Goal: Task Accomplishment & Management: Use online tool/utility

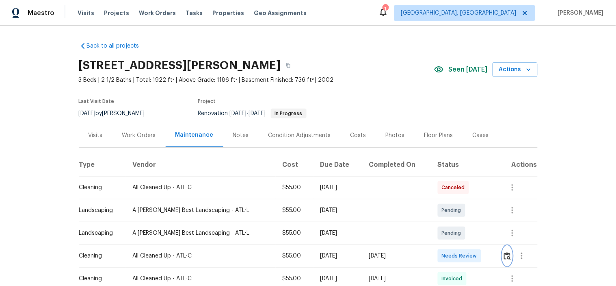
click at [504, 253] on img "button" at bounding box center [507, 256] width 7 height 8
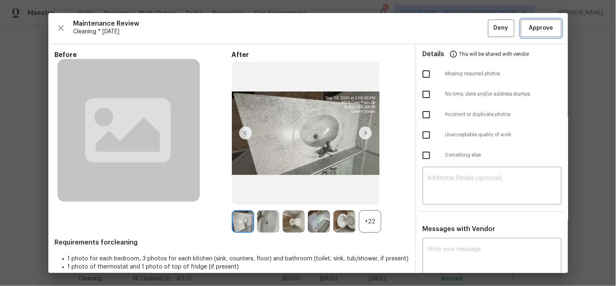
click at [537, 30] on span "Approve" at bounding box center [541, 28] width 24 height 10
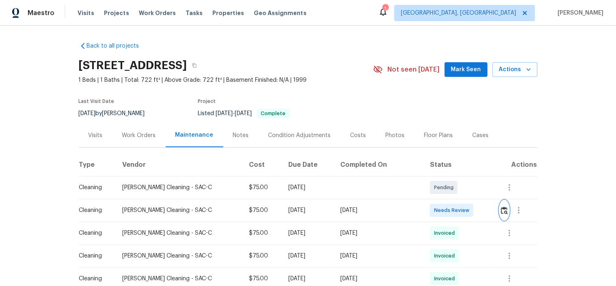
click at [501, 210] on img "button" at bounding box center [504, 210] width 7 height 8
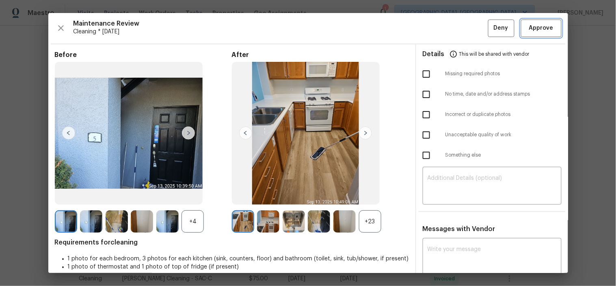
click at [549, 26] on button "Approve" at bounding box center [541, 27] width 41 height 17
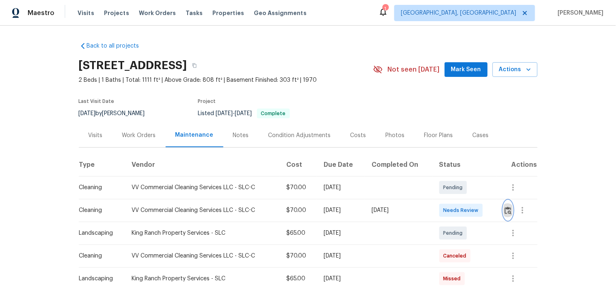
click at [505, 212] on img "button" at bounding box center [508, 210] width 7 height 8
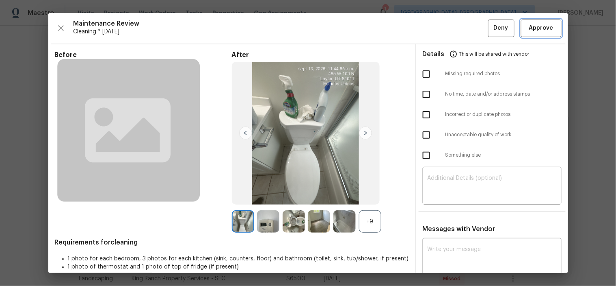
click at [541, 29] on span "Approve" at bounding box center [541, 28] width 24 height 10
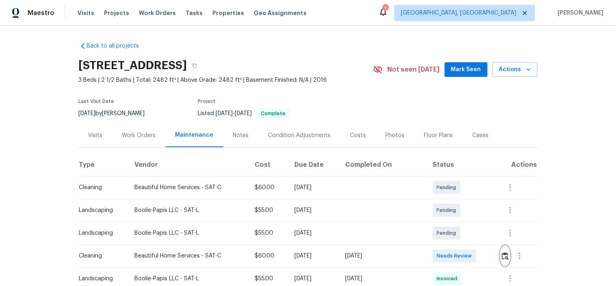
click at [502, 257] on img "button" at bounding box center [505, 256] width 7 height 8
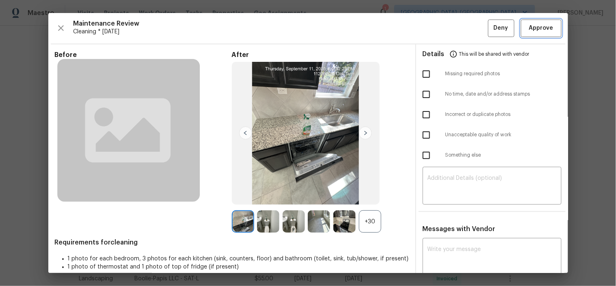
click at [534, 25] on span "Approve" at bounding box center [541, 28] width 24 height 10
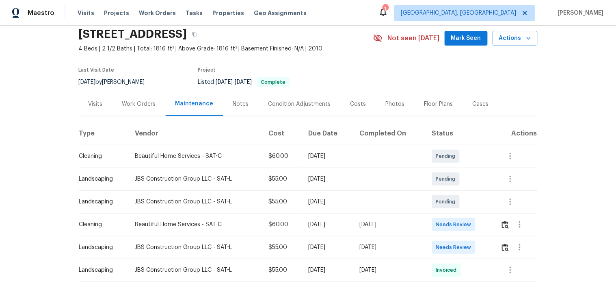
scroll to position [45, 0]
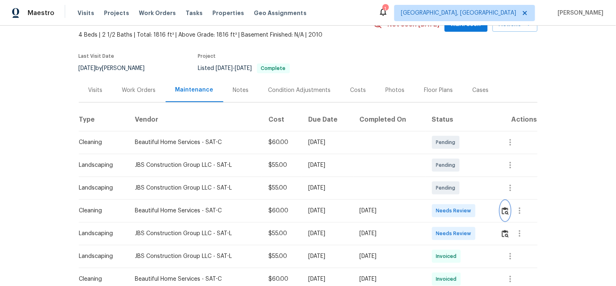
click at [502, 208] on img "button" at bounding box center [505, 211] width 7 height 8
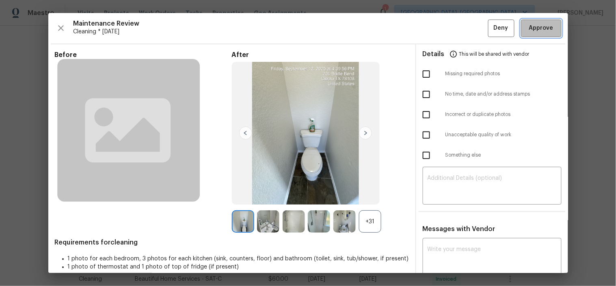
click at [533, 27] on span "Approve" at bounding box center [541, 28] width 24 height 10
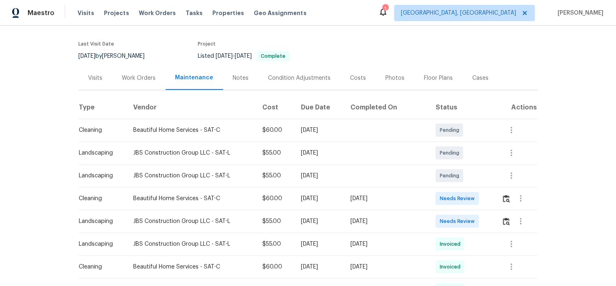
scroll to position [135, 0]
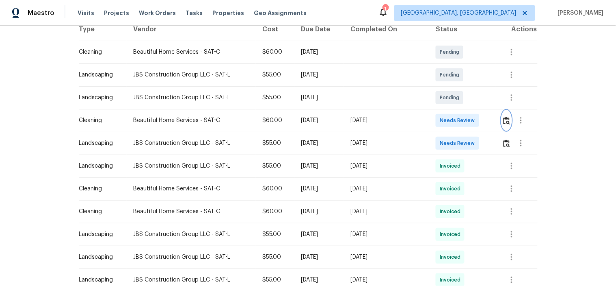
click at [504, 119] on img "button" at bounding box center [506, 121] width 7 height 8
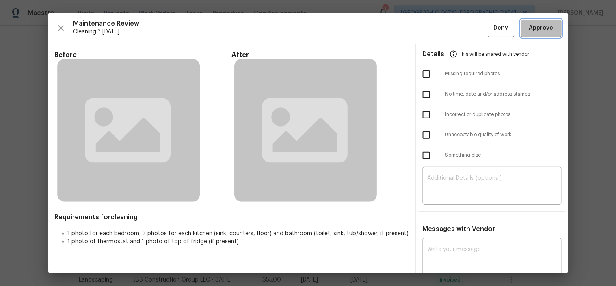
click at [529, 28] on span "Approve" at bounding box center [541, 28] width 24 height 10
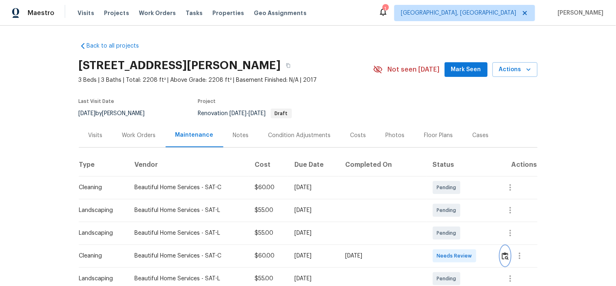
click at [502, 260] on img "button" at bounding box center [505, 256] width 7 height 8
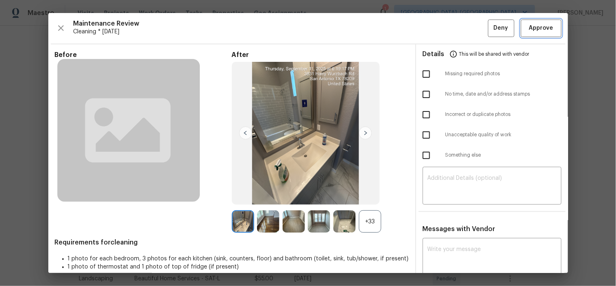
click at [528, 28] on span "Approve" at bounding box center [542, 28] width 28 height 10
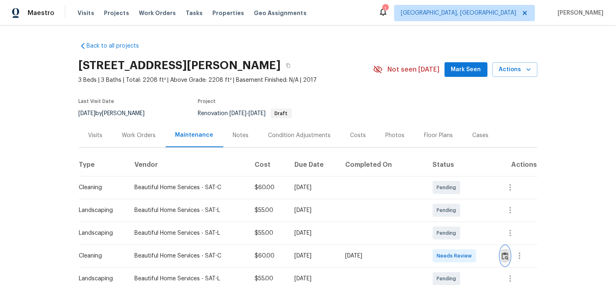
click at [505, 260] on img "button" at bounding box center [505, 256] width 7 height 8
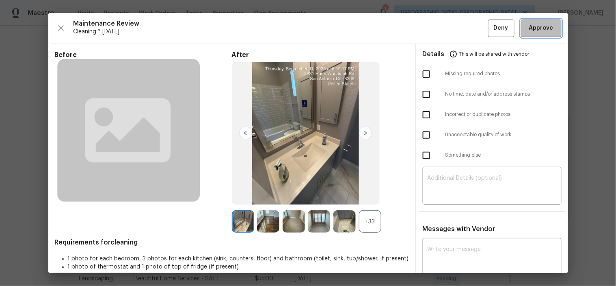
click at [528, 29] on span "Approve" at bounding box center [542, 28] width 28 height 10
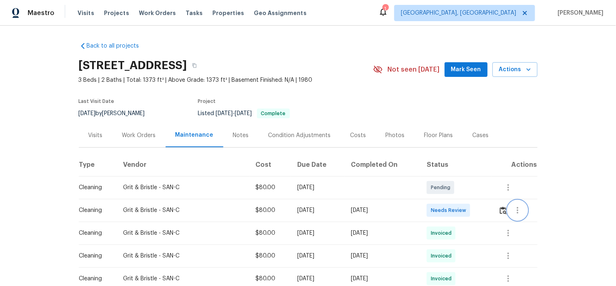
click at [508, 208] on button "button" at bounding box center [517, 209] width 19 height 19
click at [503, 210] on div at bounding box center [308, 143] width 616 height 286
click at [500, 211] on img "button" at bounding box center [503, 210] width 7 height 8
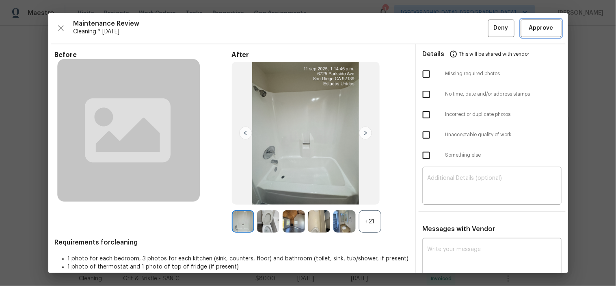
click at [529, 30] on span "Approve" at bounding box center [541, 28] width 24 height 10
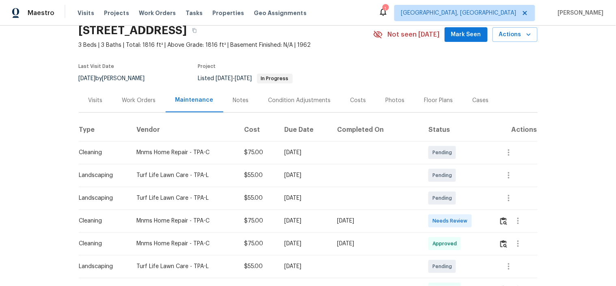
scroll to position [45, 0]
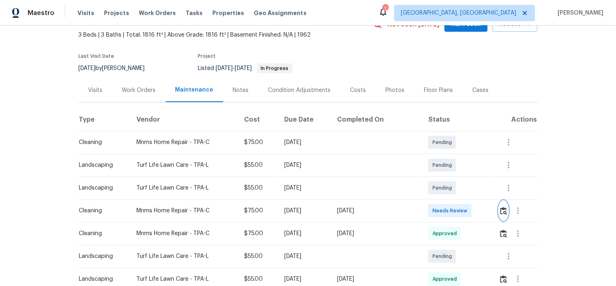
click at [500, 210] on img "button" at bounding box center [503, 211] width 7 height 8
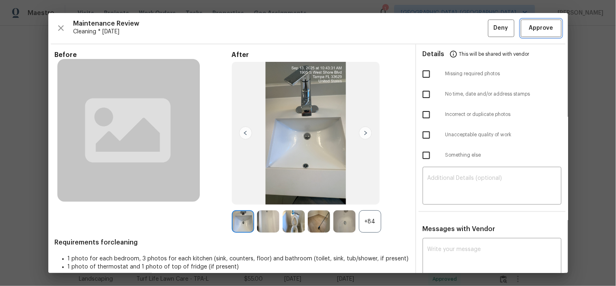
click at [529, 26] on span "Approve" at bounding box center [541, 28] width 24 height 10
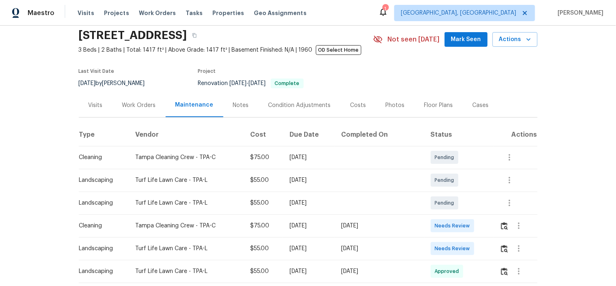
scroll to position [45, 0]
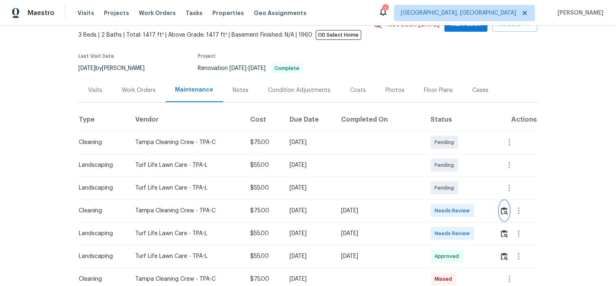
click at [500, 211] on button "button" at bounding box center [504, 210] width 9 height 19
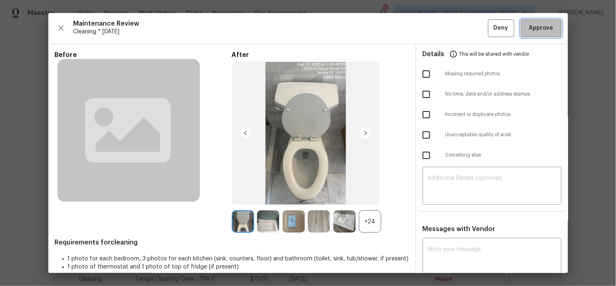
drag, startPoint x: 553, startPoint y: 27, endPoint x: 547, endPoint y: 43, distance: 16.7
click at [552, 27] on button "Approve" at bounding box center [541, 27] width 41 height 17
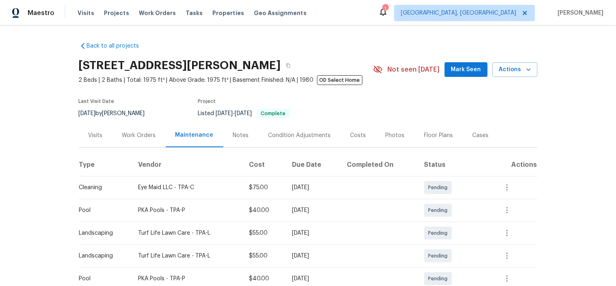
scroll to position [90, 0]
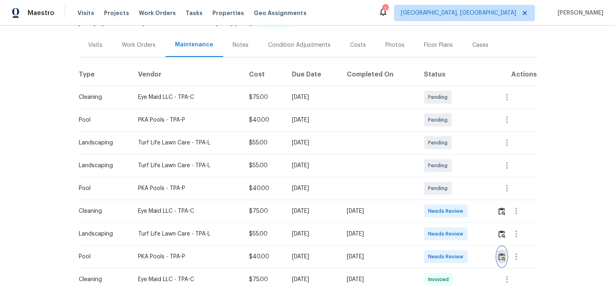
click at [499, 258] on img "button" at bounding box center [502, 257] width 7 height 8
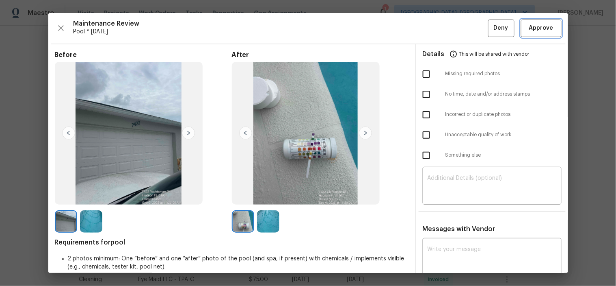
click at [529, 32] on span "Approve" at bounding box center [541, 28] width 24 height 10
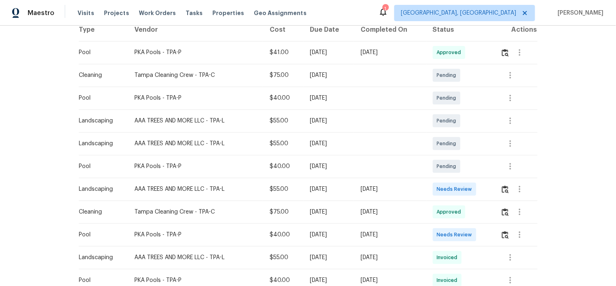
scroll to position [135, 0]
drag, startPoint x: 201, startPoint y: 234, endPoint x: 354, endPoint y: 225, distance: 153.0
click at [327, 225] on tr "Pool PKA Pools - TPA-P $40.00 [DATE] [DATE] Needs Review" at bounding box center [308, 234] width 459 height 23
drag, startPoint x: 383, startPoint y: 227, endPoint x: 456, endPoint y: 226, distance: 72.7
click at [439, 227] on tr "Pool PKA Pools - TPA-P $40.00 [DATE] [DATE] Needs Review" at bounding box center [308, 234] width 459 height 23
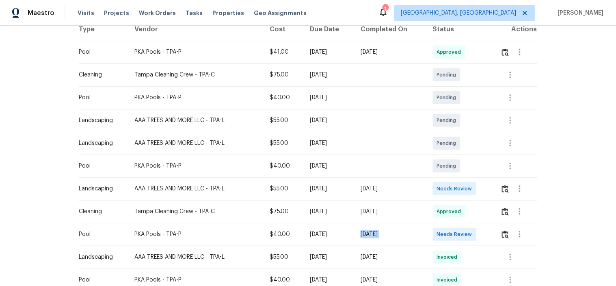
drag, startPoint x: 459, startPoint y: 225, endPoint x: 499, endPoint y: 230, distance: 40.1
click at [460, 225] on td "Needs Review" at bounding box center [460, 234] width 68 height 23
click at [504, 232] on img "button" at bounding box center [505, 234] width 7 height 8
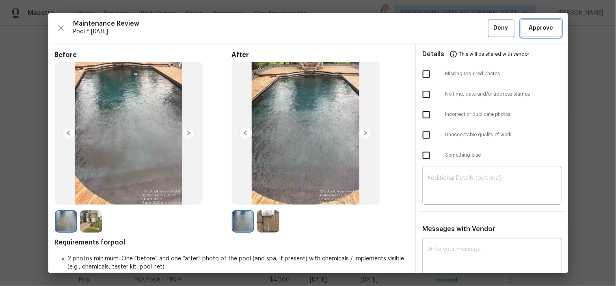
drag, startPoint x: 531, startPoint y: 30, endPoint x: 523, endPoint y: 21, distance: 12.4
click at [531, 30] on span "Approve" at bounding box center [541, 28] width 24 height 10
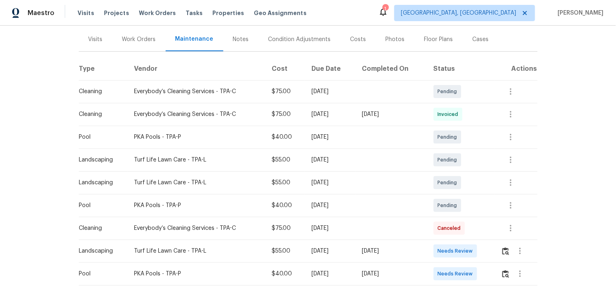
scroll to position [135, 0]
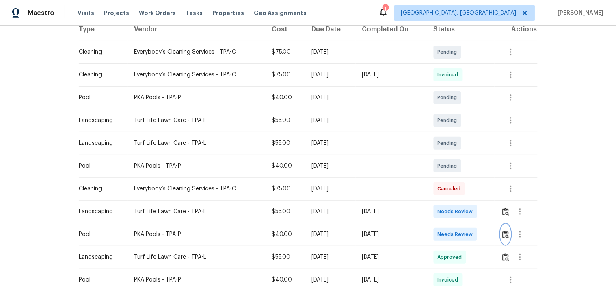
click at [505, 240] on button "button" at bounding box center [505, 233] width 9 height 19
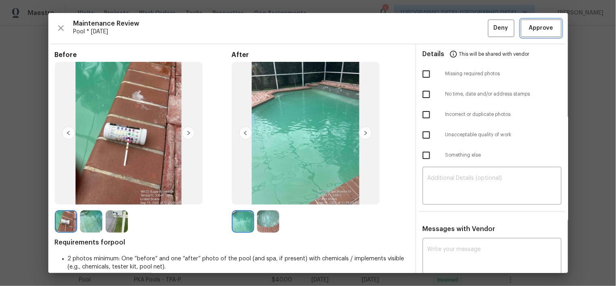
drag, startPoint x: 541, startPoint y: 32, endPoint x: 523, endPoint y: 25, distance: 18.8
click at [540, 31] on span "Approve" at bounding box center [541, 28] width 24 height 10
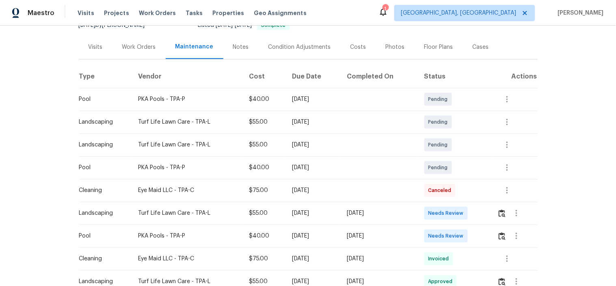
scroll to position [90, 0]
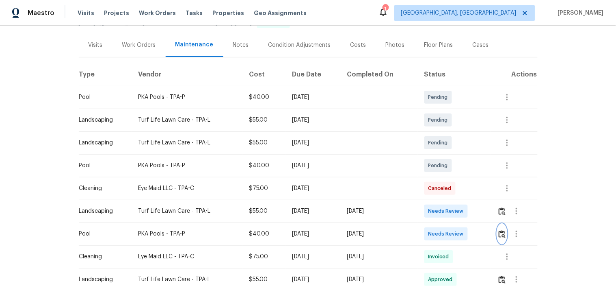
click at [500, 234] on img "button" at bounding box center [502, 234] width 7 height 8
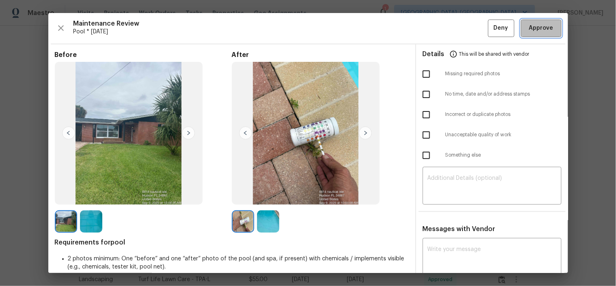
click at [528, 28] on span "Approve" at bounding box center [542, 28] width 28 height 10
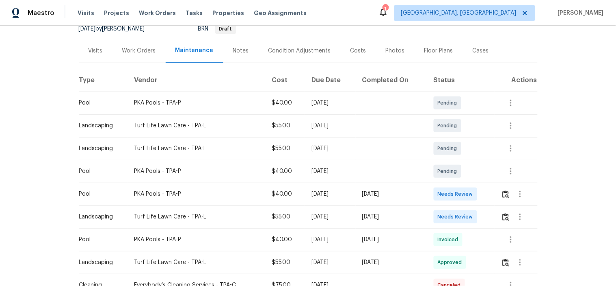
scroll to position [90, 0]
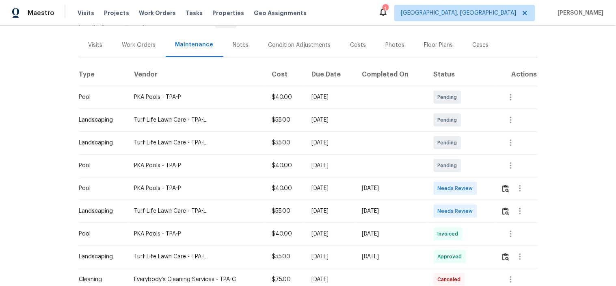
drag, startPoint x: 374, startPoint y: 229, endPoint x: 475, endPoint y: 236, distance: 100.9
click at [397, 229] on tr "Pool PKA Pools - TPA-P $40.00 [DATE] [DATE] Invoiced" at bounding box center [308, 233] width 459 height 23
click at [209, 238] on td "PKA Pools - TPA-P" at bounding box center [197, 233] width 138 height 23
drag, startPoint x: 324, startPoint y: 194, endPoint x: 370, endPoint y: 194, distance: 45.5
click at [335, 194] on tr "Pool PKA Pools - TPA-P $40.00 [DATE] [DATE] Needs Review" at bounding box center [308, 188] width 459 height 23
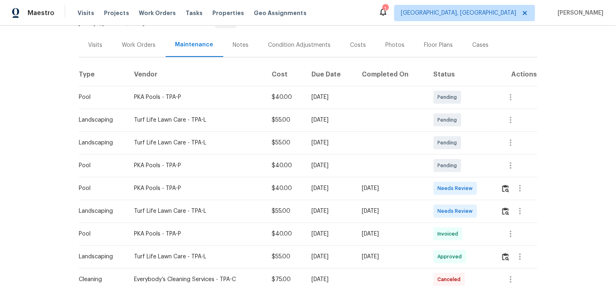
click at [382, 193] on td "[DATE]" at bounding box center [391, 188] width 71 height 23
click at [509, 186] on button "button" at bounding box center [505, 187] width 9 height 19
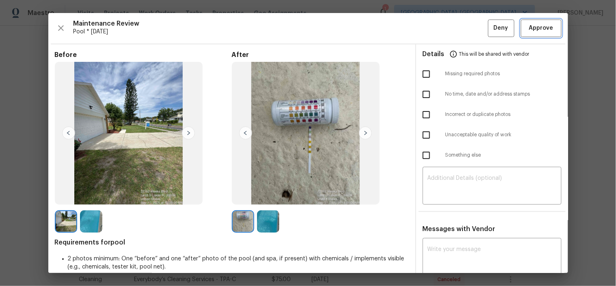
click at [536, 30] on span "Approve" at bounding box center [541, 28] width 24 height 10
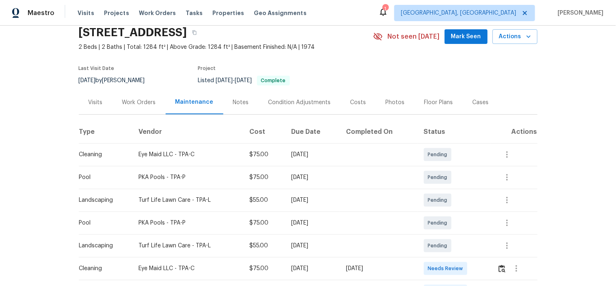
scroll to position [225, 0]
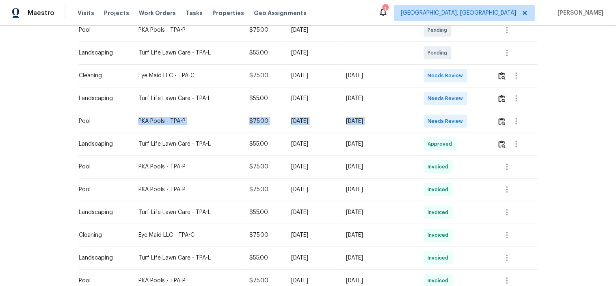
drag, startPoint x: 167, startPoint y: 115, endPoint x: 488, endPoint y: 112, distance: 321.3
click at [486, 110] on tr "Pool PKA Pools - TPA-P $75.00 Mon, Sep 08 2025 Sat, Sep 13 2025 Needs Review" at bounding box center [308, 121] width 459 height 23
click at [487, 113] on td "Needs Review" at bounding box center [455, 121] width 74 height 23
click at [499, 119] on img "button" at bounding box center [502, 121] width 7 height 8
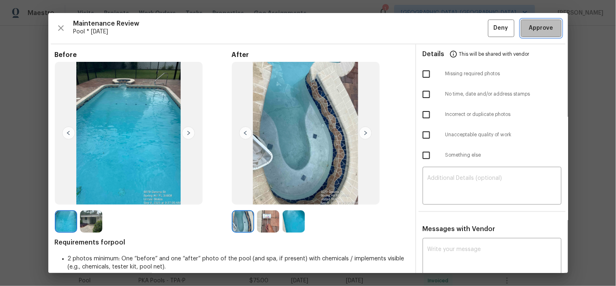
click at [535, 23] on span "Approve" at bounding box center [541, 28] width 24 height 10
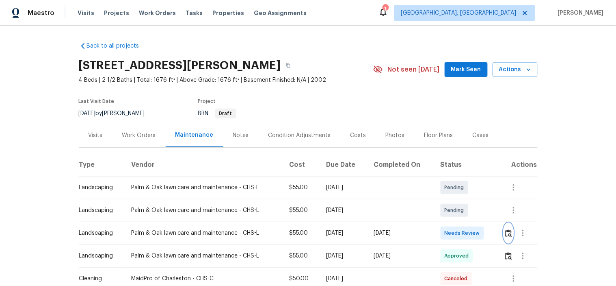
click at [505, 236] on img "button" at bounding box center [508, 233] width 7 height 8
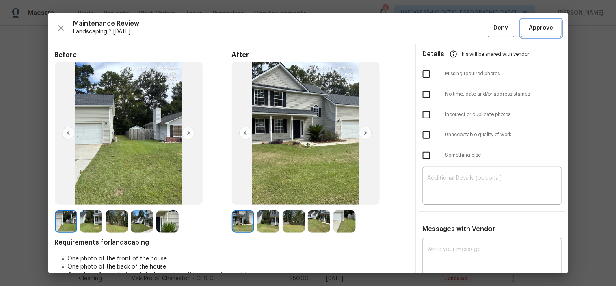
click at [536, 31] on span "Approve" at bounding box center [541, 28] width 24 height 10
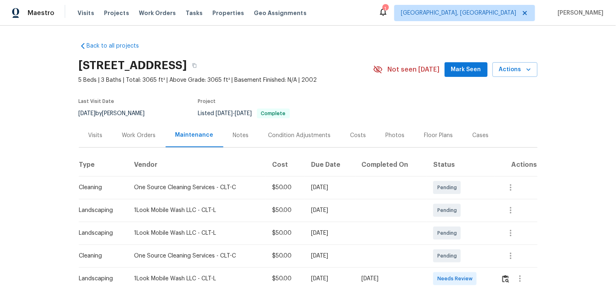
scroll to position [135, 0]
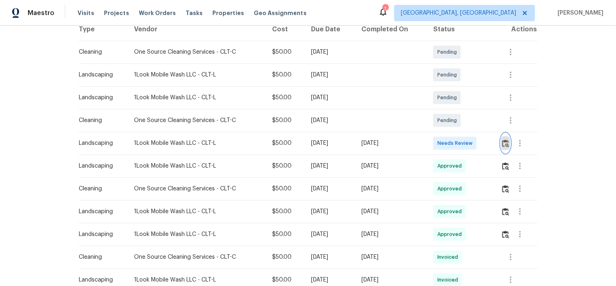
click at [501, 137] on button "button" at bounding box center [505, 142] width 9 height 19
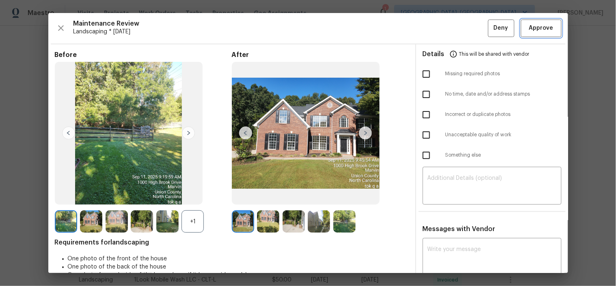
click at [529, 23] on span "Approve" at bounding box center [541, 28] width 24 height 10
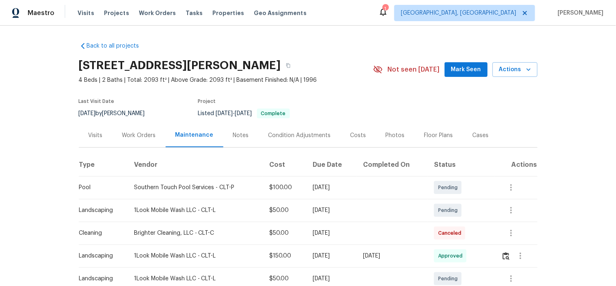
scroll to position [135, 0]
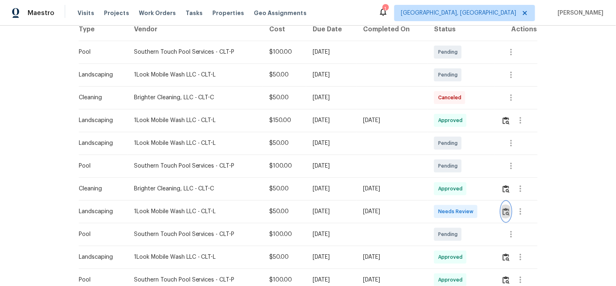
click at [502, 208] on button "button" at bounding box center [506, 210] width 9 height 19
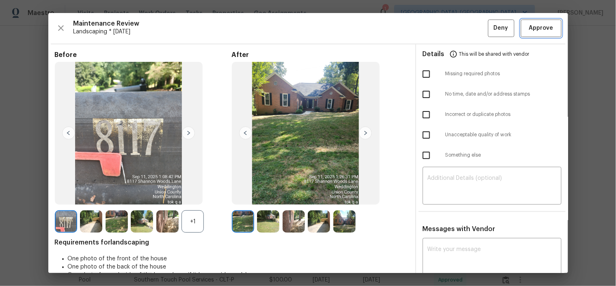
click at [530, 28] on span "Approve" at bounding box center [541, 28] width 24 height 10
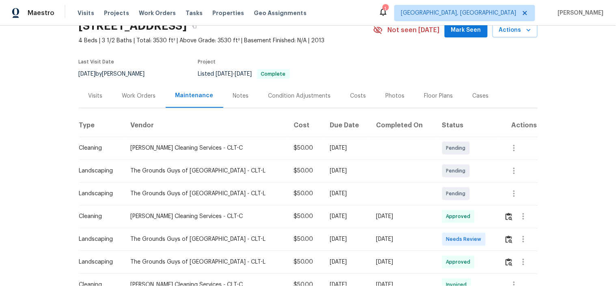
scroll to position [90, 0]
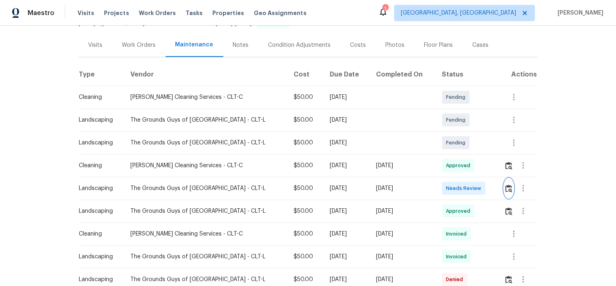
click at [504, 193] on button "button" at bounding box center [508, 187] width 9 height 19
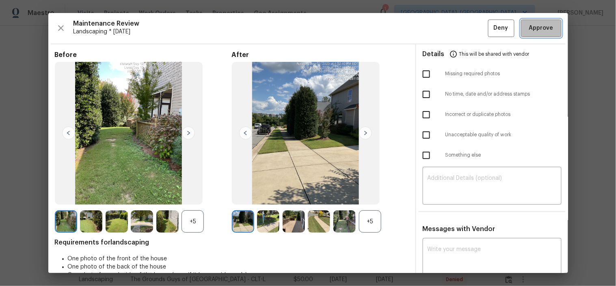
click at [541, 30] on span "Approve" at bounding box center [541, 28] width 24 height 10
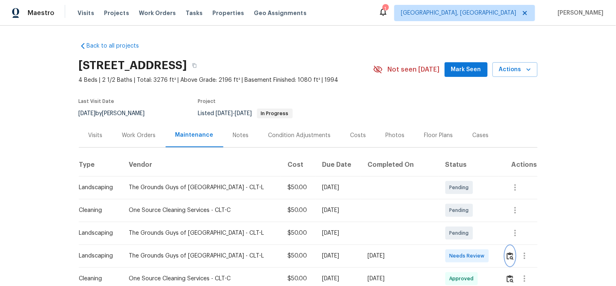
click at [506, 261] on button "button" at bounding box center [510, 255] width 9 height 19
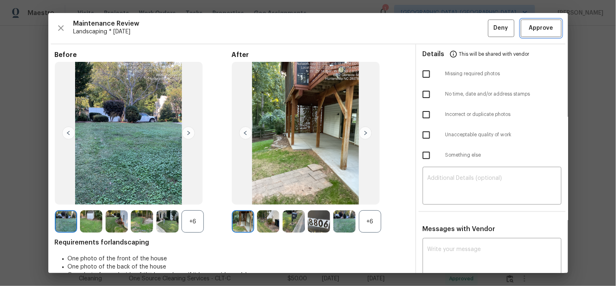
click at [529, 29] on span "Approve" at bounding box center [541, 28] width 24 height 10
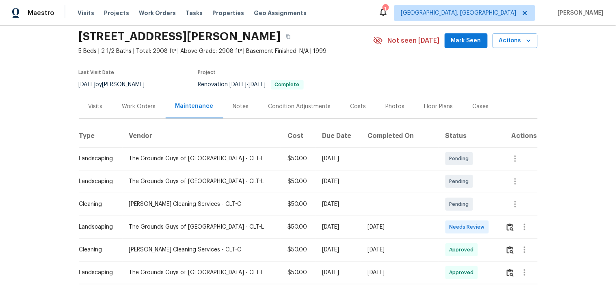
scroll to position [45, 0]
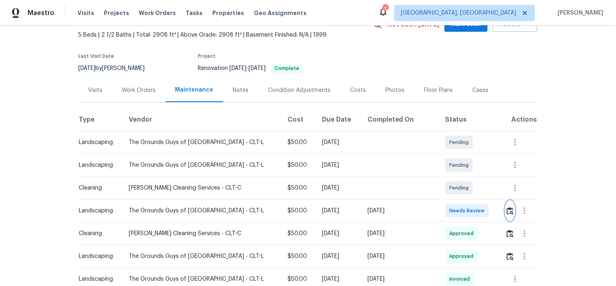
click at [507, 213] on img "button" at bounding box center [510, 211] width 7 height 8
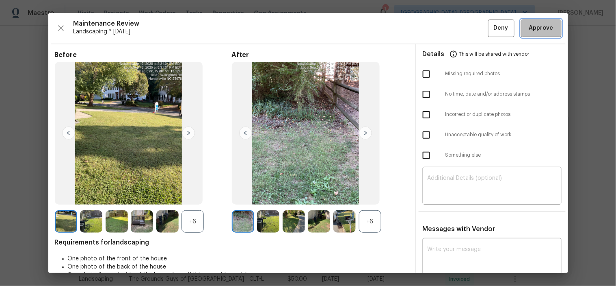
click at [543, 26] on span "Approve" at bounding box center [541, 28] width 24 height 10
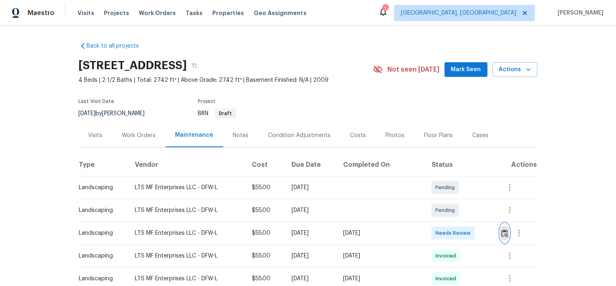
click at [502, 235] on img "button" at bounding box center [505, 233] width 7 height 8
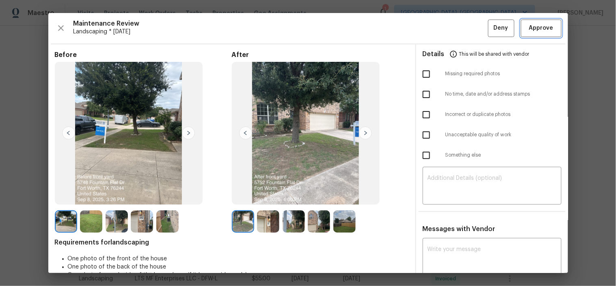
click at [533, 26] on span "Approve" at bounding box center [541, 28] width 24 height 10
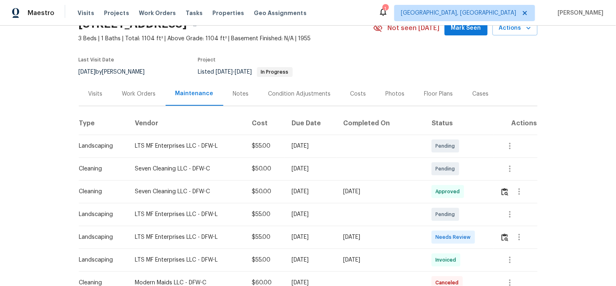
scroll to position [90, 0]
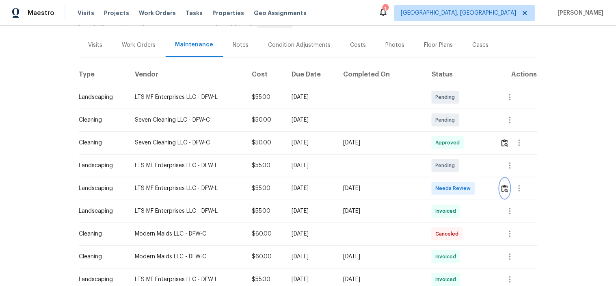
click at [502, 188] on img "button" at bounding box center [505, 188] width 7 height 8
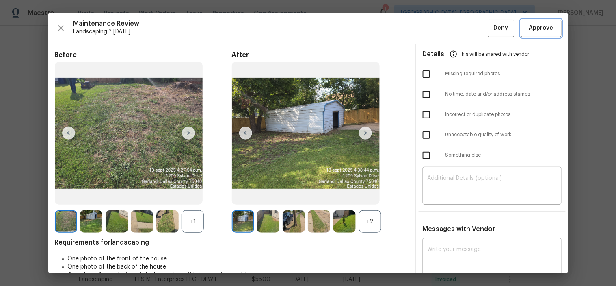
click at [534, 28] on span "Approve" at bounding box center [541, 28] width 24 height 10
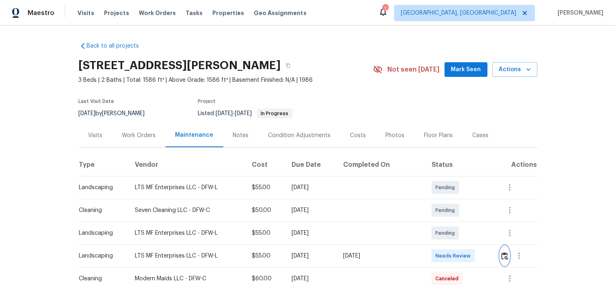
click at [502, 252] on img "button" at bounding box center [505, 256] width 7 height 8
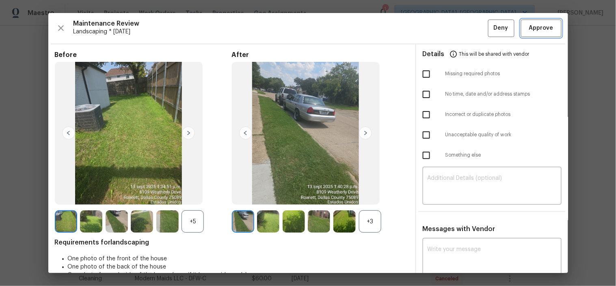
click at [531, 26] on span "Approve" at bounding box center [541, 28] width 24 height 10
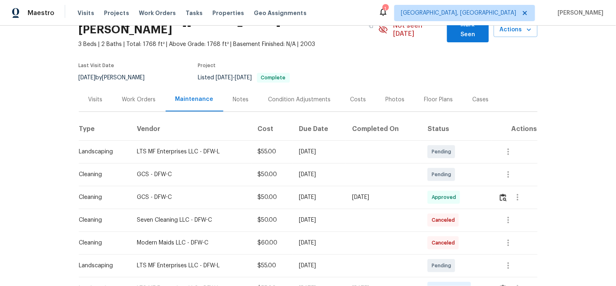
scroll to position [90, 0]
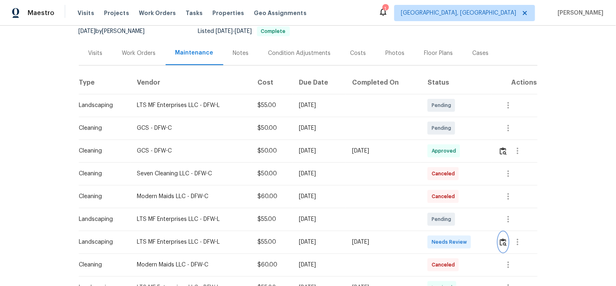
drag, startPoint x: 498, startPoint y: 236, endPoint x: 481, endPoint y: 216, distance: 25.6
click at [499, 235] on div at bounding box center [518, 241] width 38 height 19
click at [500, 238] on img "button" at bounding box center [503, 242] width 7 height 8
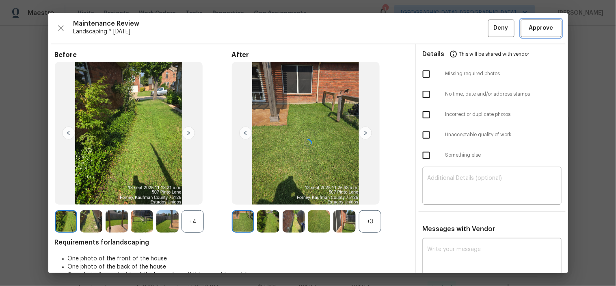
click at [529, 31] on span "Approve" at bounding box center [541, 28] width 24 height 10
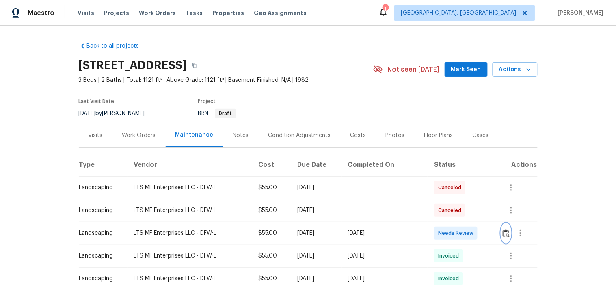
click at [502, 230] on button "button" at bounding box center [506, 232] width 9 height 19
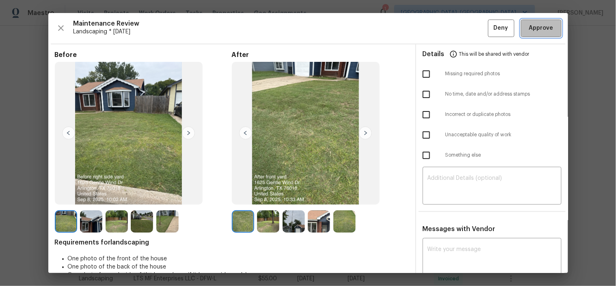
click at [529, 27] on span "Approve" at bounding box center [541, 28] width 24 height 10
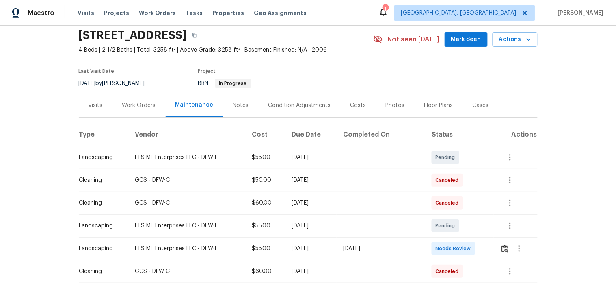
scroll to position [45, 0]
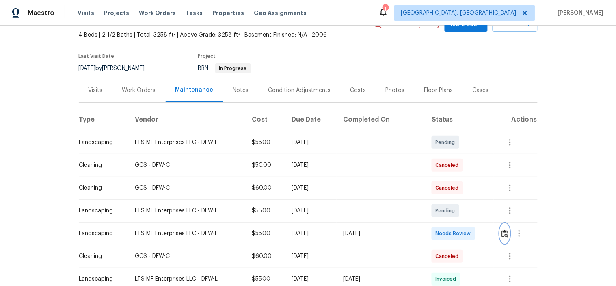
click at [504, 233] on img "button" at bounding box center [505, 233] width 7 height 8
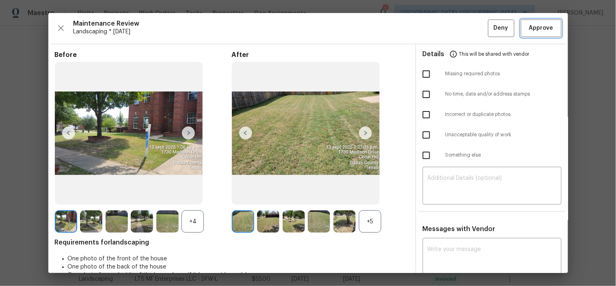
click at [538, 27] on span "Approve" at bounding box center [541, 28] width 24 height 10
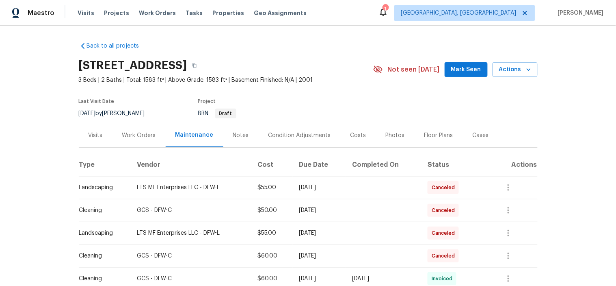
scroll to position [180, 0]
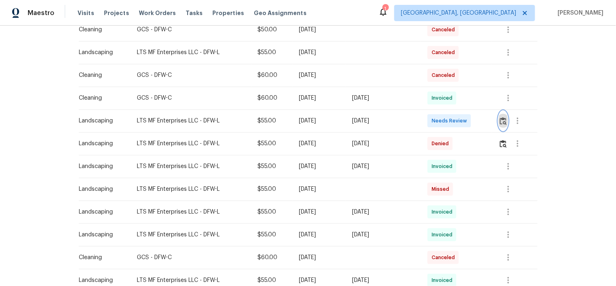
click at [504, 124] on img "button" at bounding box center [503, 121] width 7 height 8
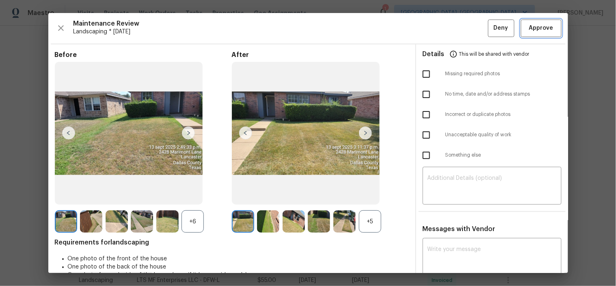
click at [529, 31] on span "Approve" at bounding box center [541, 28] width 24 height 10
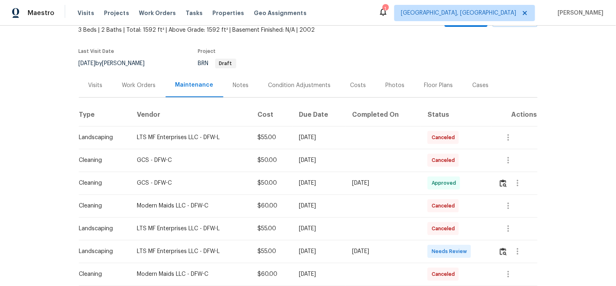
scroll to position [90, 0]
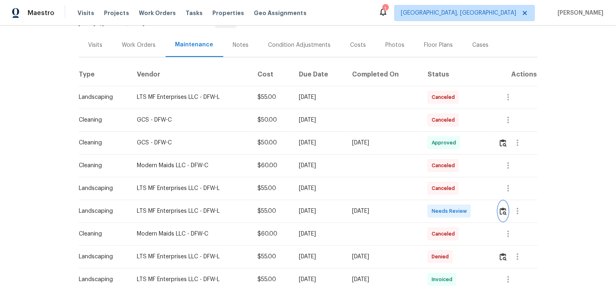
click at [505, 209] on img "button" at bounding box center [503, 211] width 7 height 8
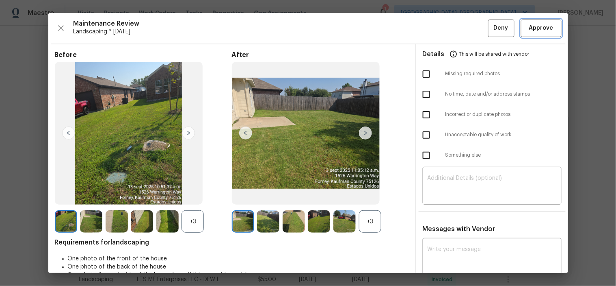
click at [529, 29] on span "Approve" at bounding box center [541, 28] width 24 height 10
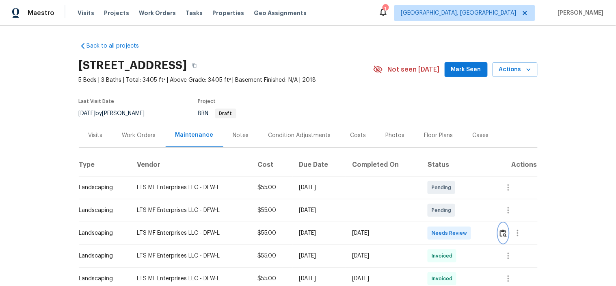
click at [500, 236] on img "button" at bounding box center [503, 233] width 7 height 8
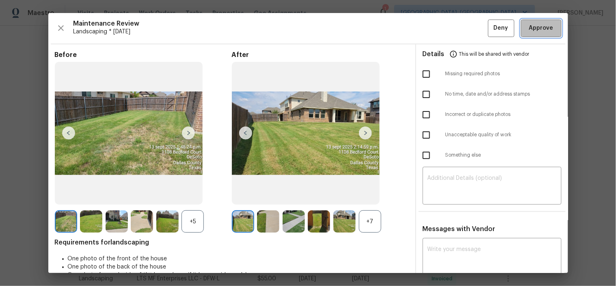
click at [529, 29] on span "Approve" at bounding box center [541, 28] width 24 height 10
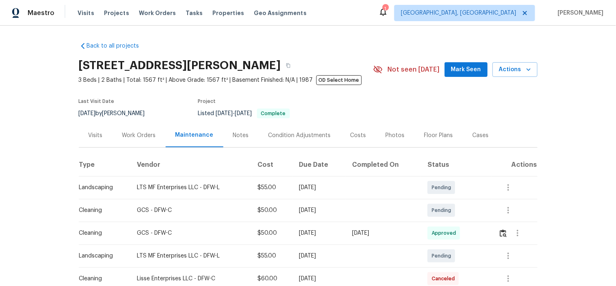
scroll to position [90, 0]
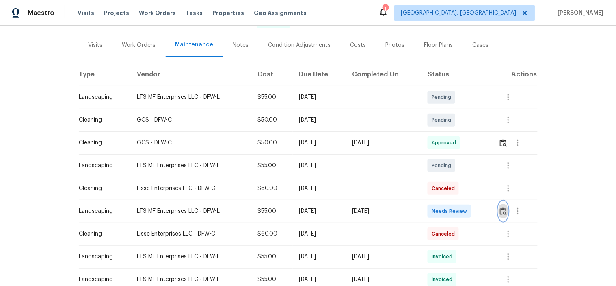
click at [502, 214] on img "button" at bounding box center [503, 211] width 7 height 8
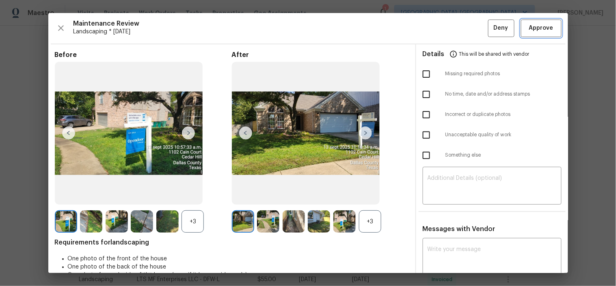
click at [535, 30] on span "Approve" at bounding box center [541, 28] width 24 height 10
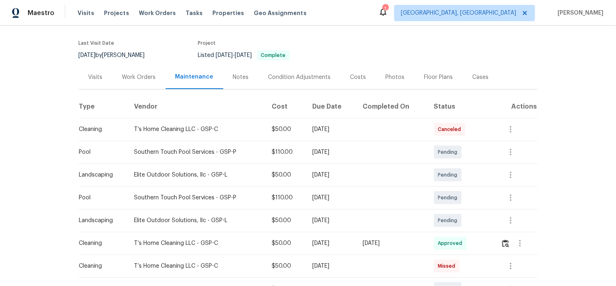
scroll to position [135, 0]
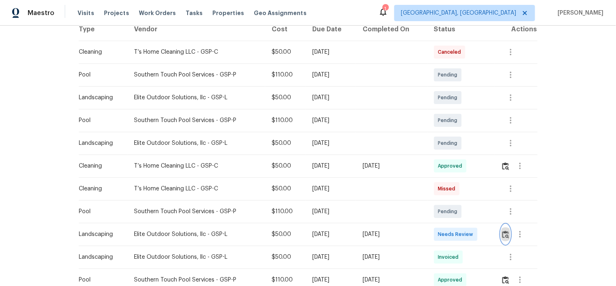
click at [504, 232] on img "button" at bounding box center [505, 234] width 7 height 8
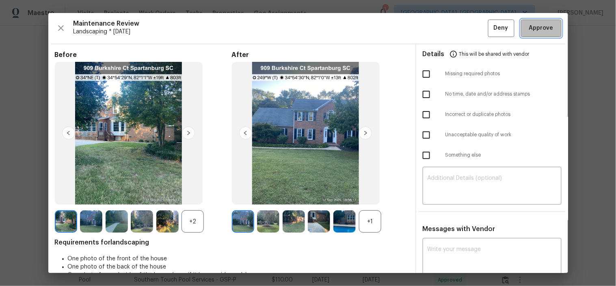
click at [533, 28] on span "Approve" at bounding box center [541, 28] width 24 height 10
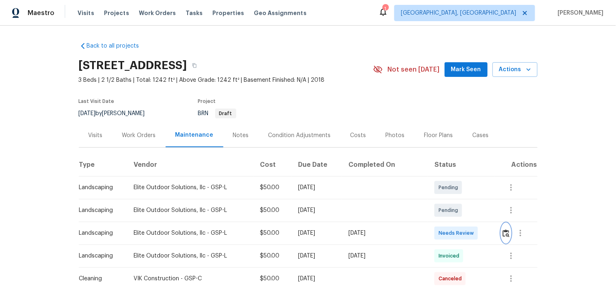
click at [502, 232] on button "button" at bounding box center [506, 232] width 9 height 19
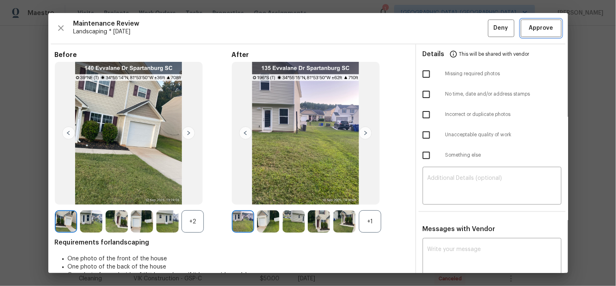
drag, startPoint x: 526, startPoint y: 29, endPoint x: 521, endPoint y: 18, distance: 11.6
click at [529, 26] on span "Approve" at bounding box center [541, 28] width 24 height 10
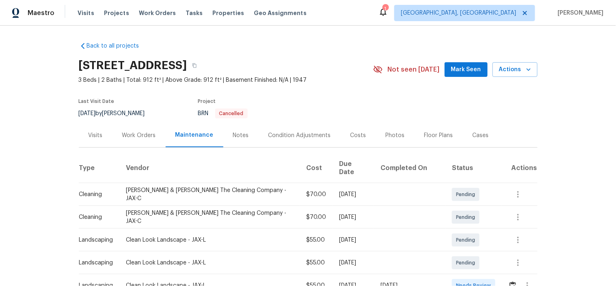
scroll to position [90, 0]
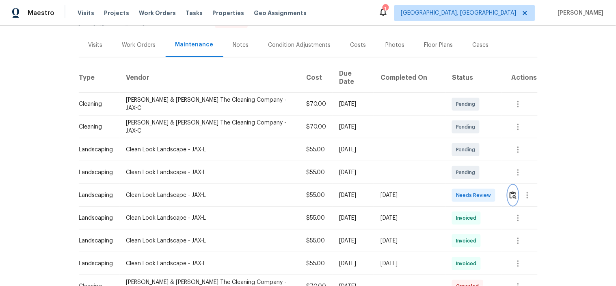
click at [510, 191] on img "button" at bounding box center [513, 195] width 7 height 8
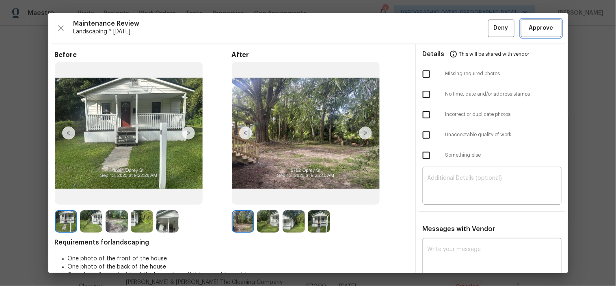
click at [529, 27] on span "Approve" at bounding box center [541, 28] width 24 height 10
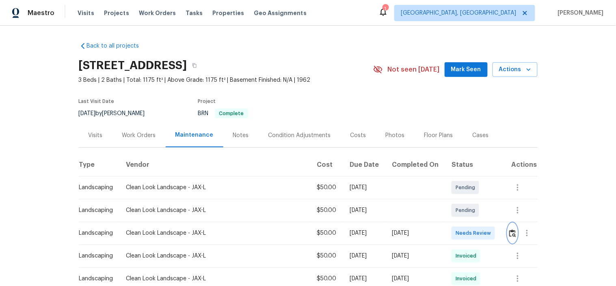
click at [508, 228] on button "button" at bounding box center [512, 232] width 9 height 19
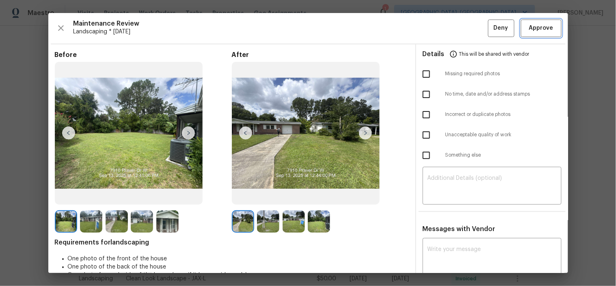
click at [536, 30] on span "Approve" at bounding box center [541, 28] width 24 height 10
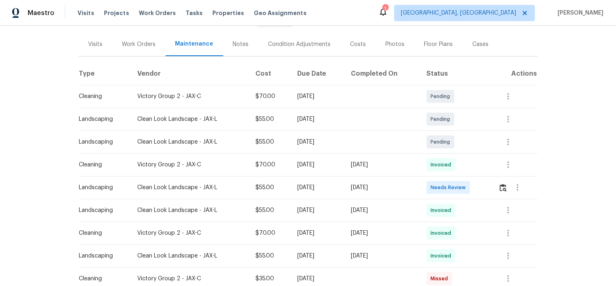
scroll to position [135, 0]
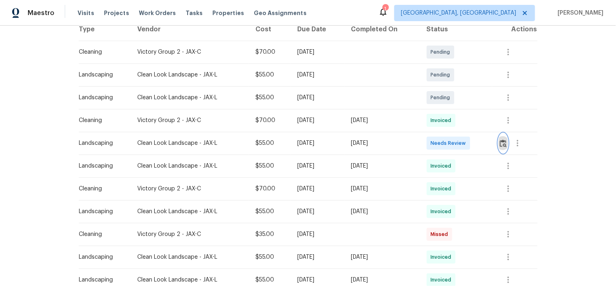
click at [505, 142] on img "button" at bounding box center [503, 143] width 7 height 8
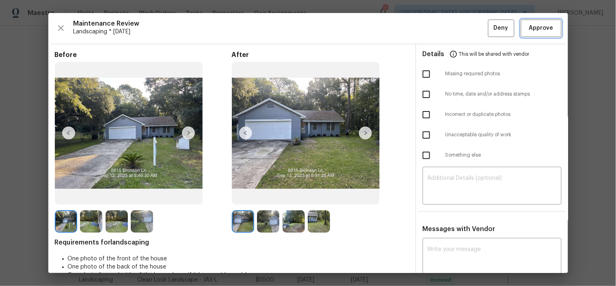
click at [537, 31] on span "Approve" at bounding box center [541, 28] width 24 height 10
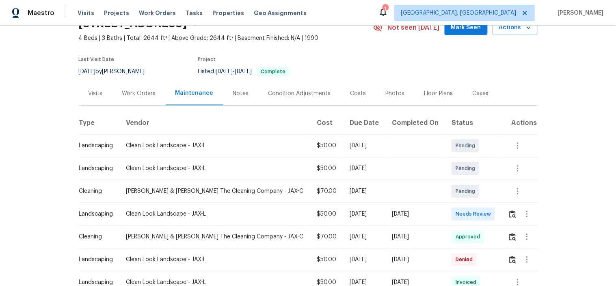
scroll to position [90, 0]
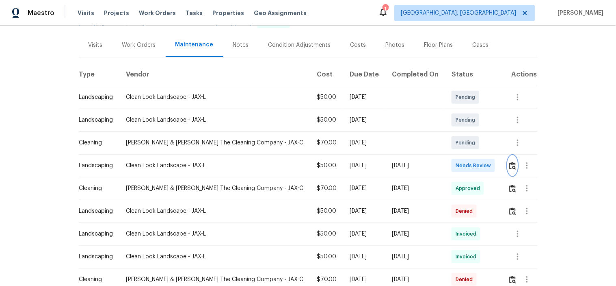
click at [510, 169] on button "button" at bounding box center [512, 165] width 9 height 19
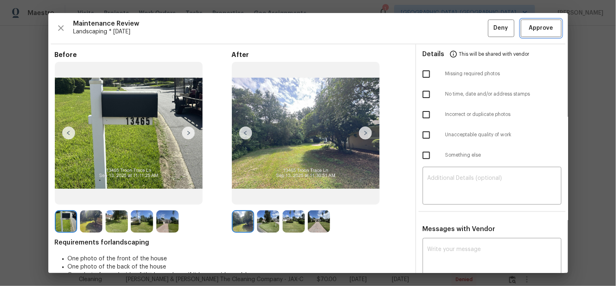
click at [538, 30] on span "Approve" at bounding box center [541, 28] width 24 height 10
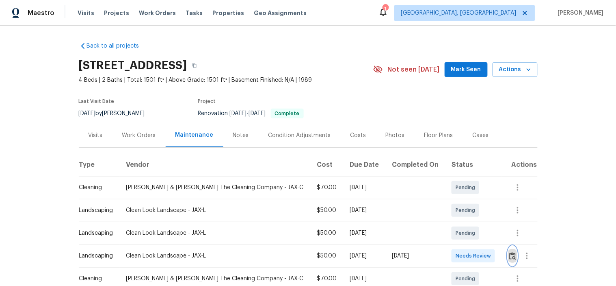
click at [509, 255] on img "button" at bounding box center [512, 256] width 7 height 8
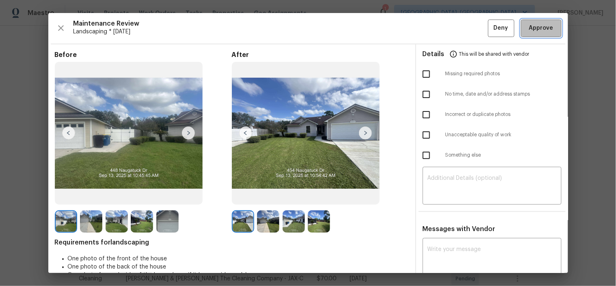
click at [534, 29] on span "Approve" at bounding box center [541, 28] width 24 height 10
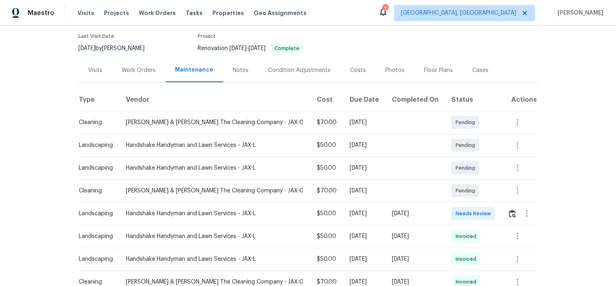
scroll to position [135, 0]
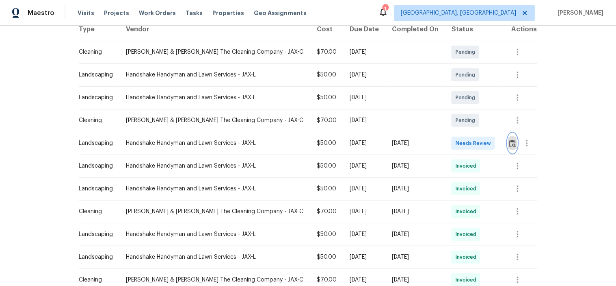
click at [512, 138] on button "button" at bounding box center [512, 142] width 9 height 19
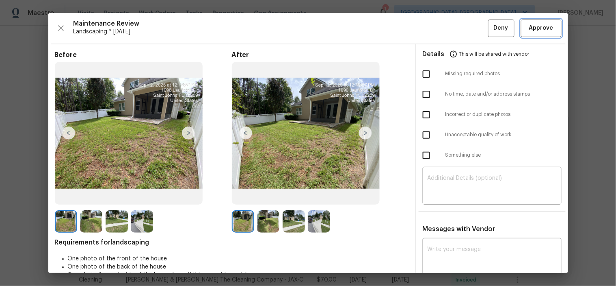
click at [541, 27] on span "Approve" at bounding box center [541, 28] width 24 height 10
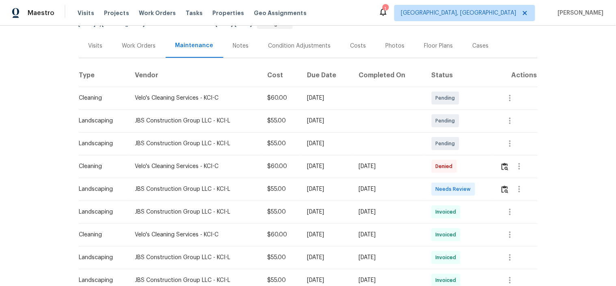
scroll to position [90, 0]
click at [502, 184] on img "button" at bounding box center [505, 188] width 7 height 8
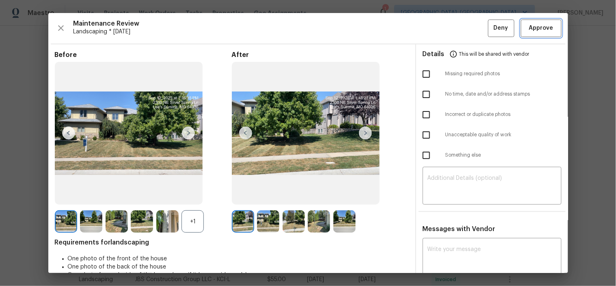
click at [538, 30] on span "Approve" at bounding box center [541, 28] width 24 height 10
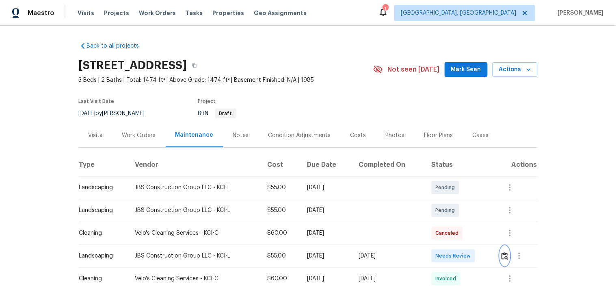
click at [502, 254] on img "button" at bounding box center [505, 256] width 7 height 8
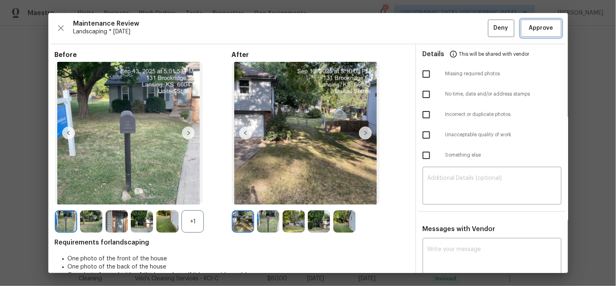
click at [538, 28] on span "Approve" at bounding box center [541, 28] width 24 height 10
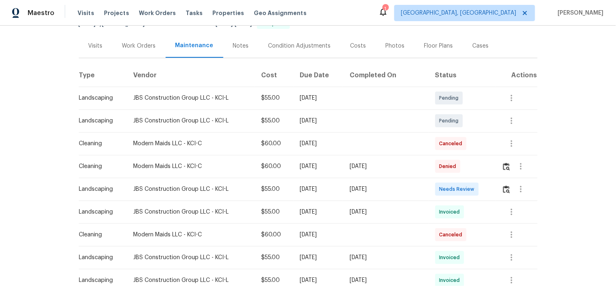
scroll to position [90, 0]
click at [505, 184] on img "button" at bounding box center [506, 188] width 7 height 8
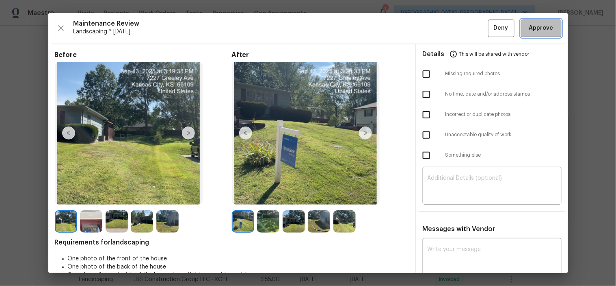
drag, startPoint x: 532, startPoint y: 26, endPoint x: 517, endPoint y: 22, distance: 15.0
click at [532, 25] on span "Approve" at bounding box center [541, 28] width 24 height 10
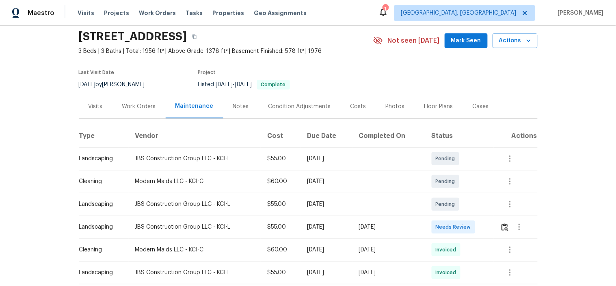
scroll to position [45, 0]
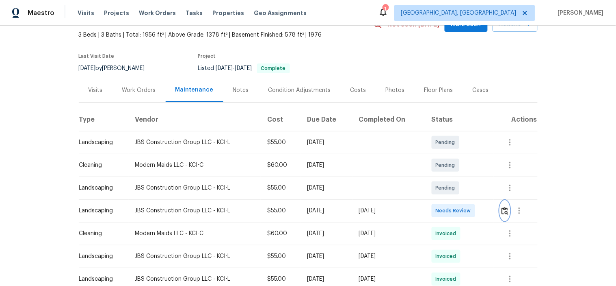
click at [504, 212] on img "button" at bounding box center [505, 211] width 7 height 8
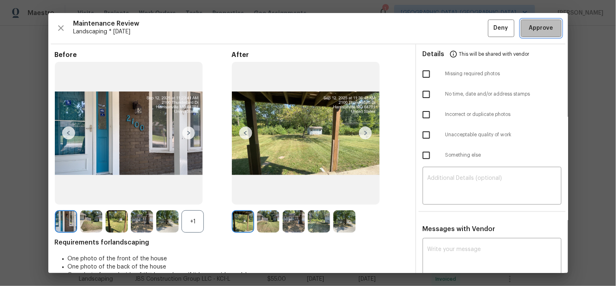
drag, startPoint x: 533, startPoint y: 32, endPoint x: 537, endPoint y: 39, distance: 7.6
click at [534, 31] on span "Approve" at bounding box center [541, 28] width 24 height 10
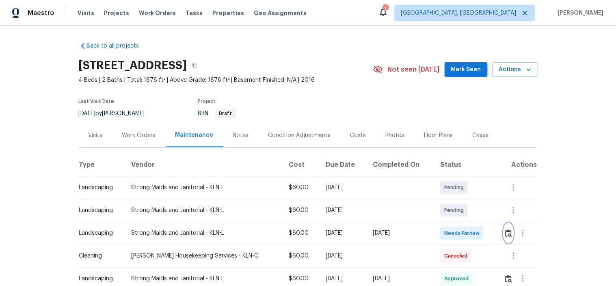
click at [507, 234] on img "button" at bounding box center [508, 233] width 7 height 8
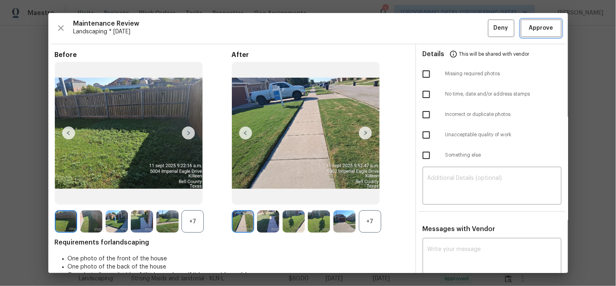
click at [533, 28] on span "Approve" at bounding box center [541, 28] width 24 height 10
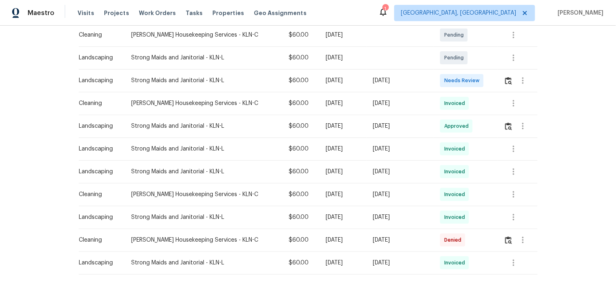
scroll to position [180, 0]
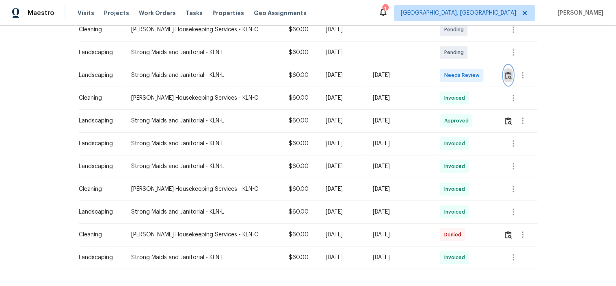
click at [505, 65] on button "button" at bounding box center [508, 74] width 9 height 19
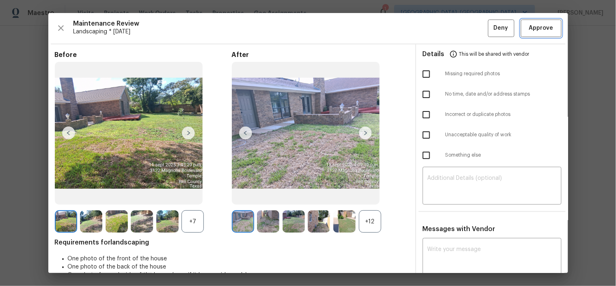
click at [534, 21] on button "Approve" at bounding box center [541, 27] width 41 height 17
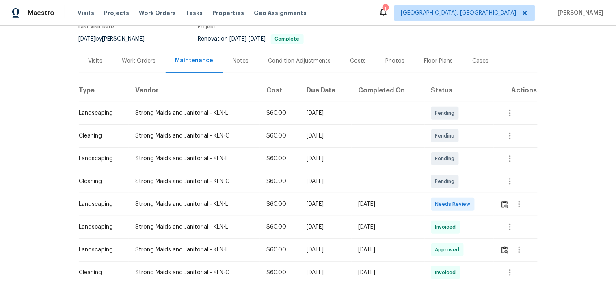
scroll to position [135, 0]
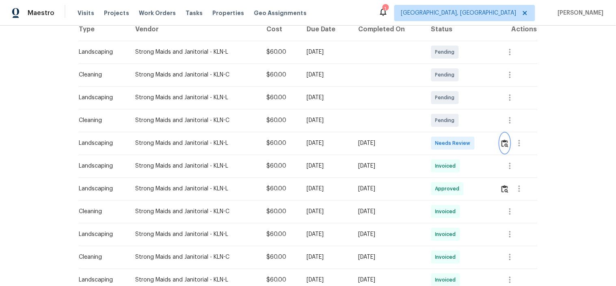
click at [503, 142] on img "button" at bounding box center [505, 143] width 7 height 8
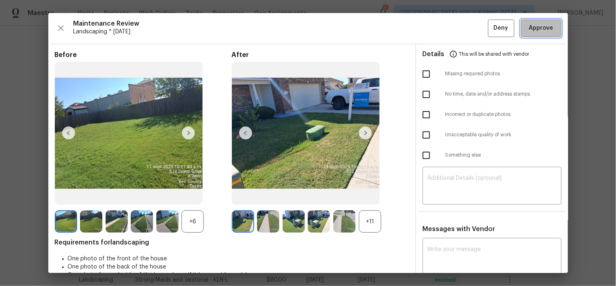
click at [537, 33] on span "Approve" at bounding box center [541, 28] width 24 height 10
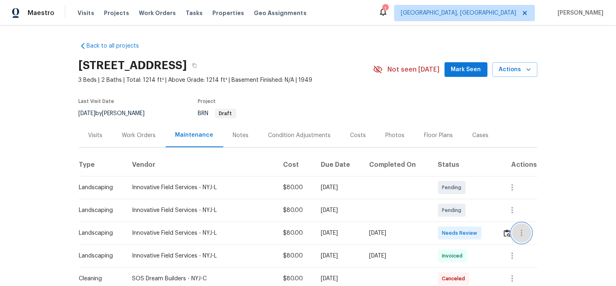
click at [514, 240] on button "button" at bounding box center [521, 232] width 19 height 19
click at [504, 234] on div at bounding box center [308, 143] width 616 height 286
click at [504, 233] on img "button" at bounding box center [507, 233] width 7 height 8
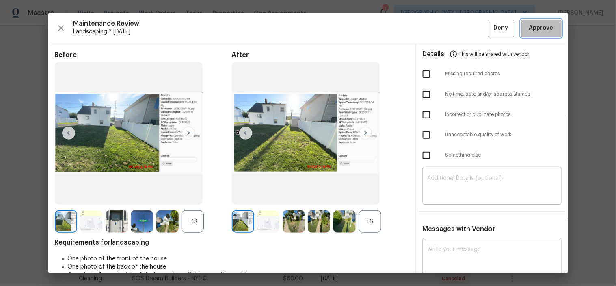
click at [529, 27] on span "Approve" at bounding box center [541, 28] width 24 height 10
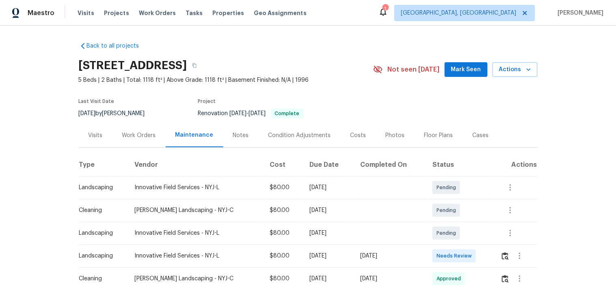
scroll to position [90, 0]
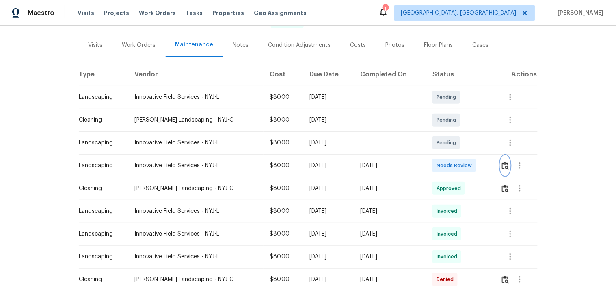
click at [504, 167] on img "button" at bounding box center [505, 166] width 7 height 8
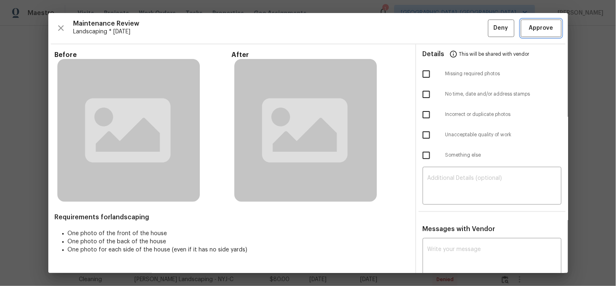
click at [541, 24] on span "Approve" at bounding box center [541, 28] width 24 height 10
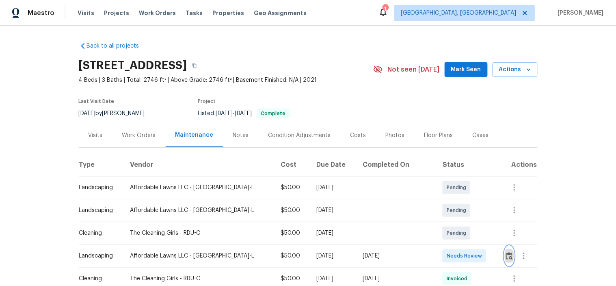
click at [506, 254] on img "button" at bounding box center [509, 256] width 7 height 8
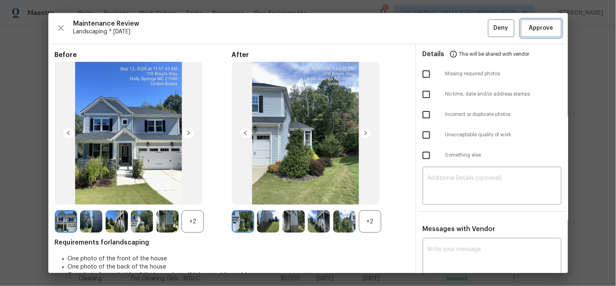
click at [533, 29] on span "Approve" at bounding box center [541, 28] width 24 height 10
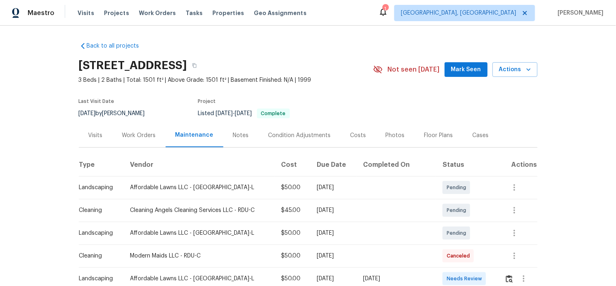
scroll to position [135, 0]
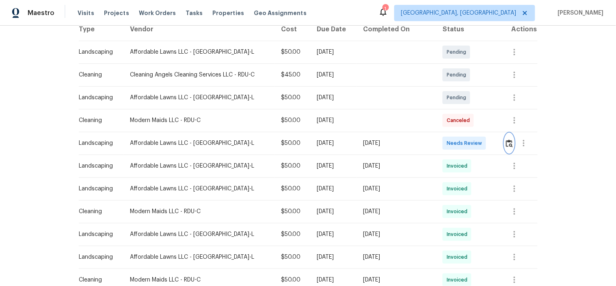
click at [509, 140] on img "button" at bounding box center [509, 143] width 7 height 8
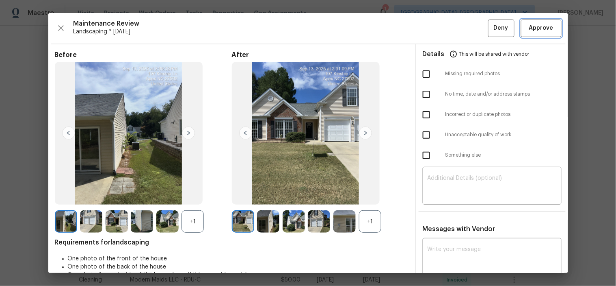
click at [529, 26] on span "Approve" at bounding box center [541, 28] width 24 height 10
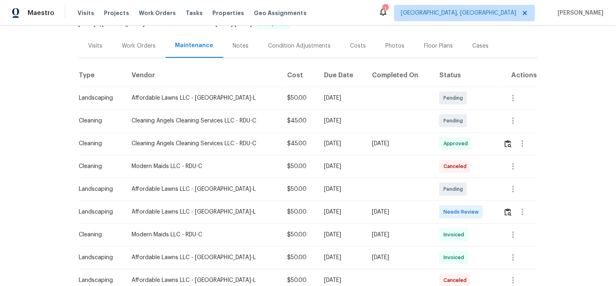
scroll to position [90, 0]
click at [506, 211] on img "button" at bounding box center [508, 211] width 7 height 8
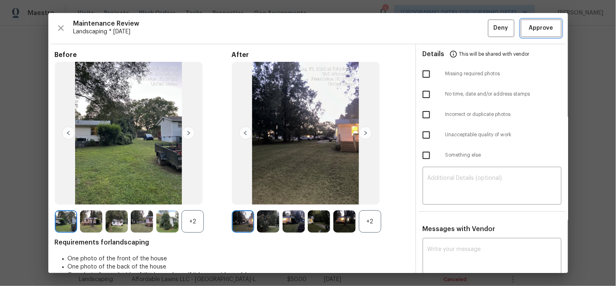
click at [528, 30] on span "Approve" at bounding box center [542, 28] width 28 height 10
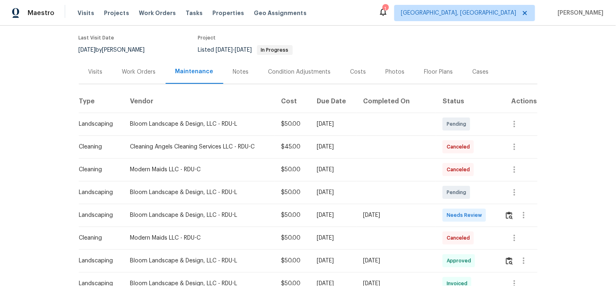
scroll to position [90, 0]
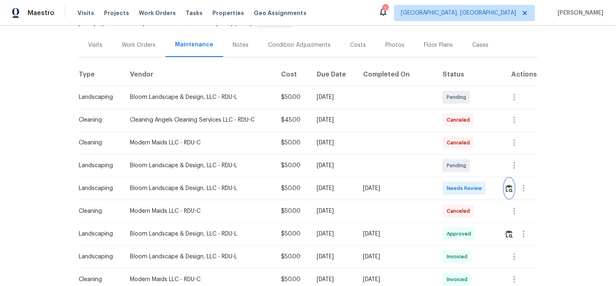
click at [509, 192] on img "button" at bounding box center [509, 188] width 7 height 8
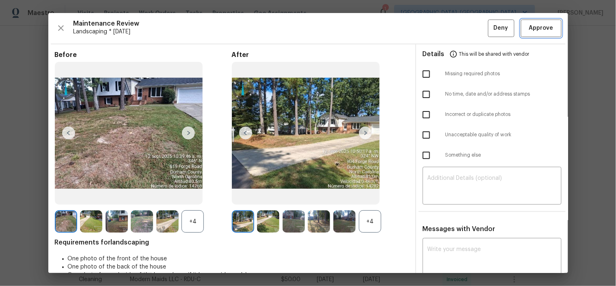
click at [545, 28] on span "Approve" at bounding box center [541, 28] width 24 height 10
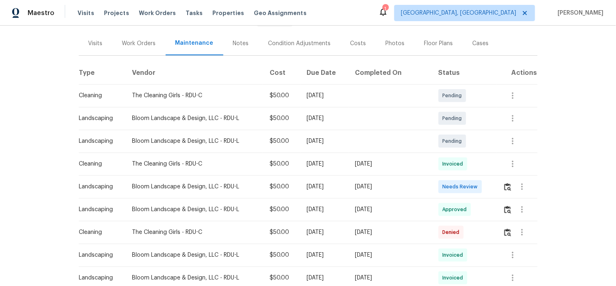
scroll to position [180, 0]
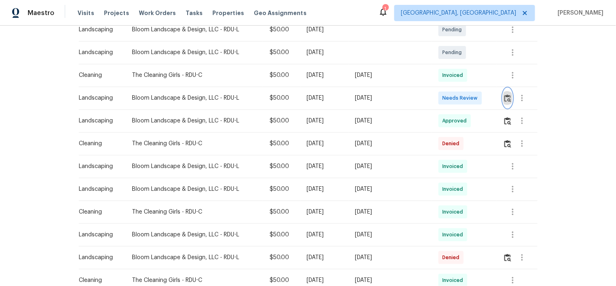
click at [504, 99] on img "button" at bounding box center [507, 98] width 7 height 8
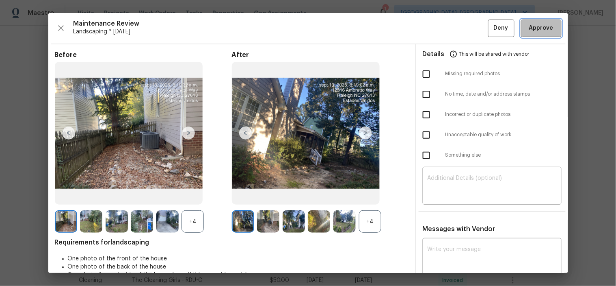
click at [530, 32] on span "Approve" at bounding box center [541, 28] width 24 height 10
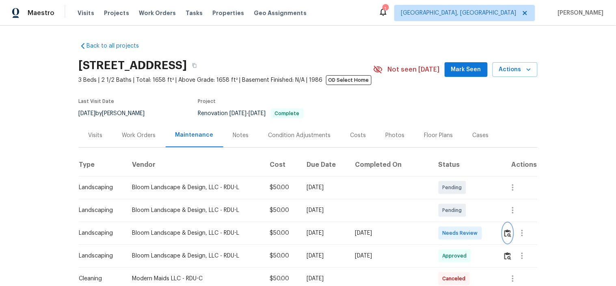
click at [508, 232] on img "button" at bounding box center [507, 233] width 7 height 8
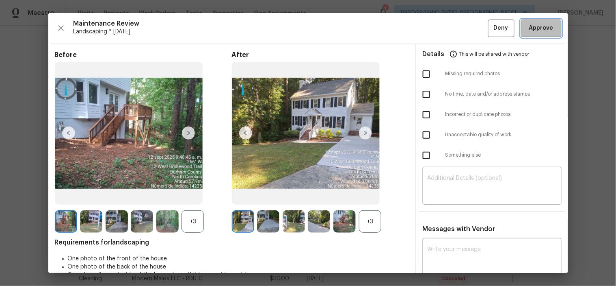
click at [537, 27] on span "Approve" at bounding box center [541, 28] width 24 height 10
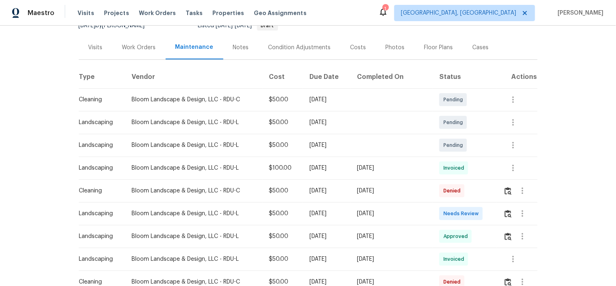
scroll to position [90, 0]
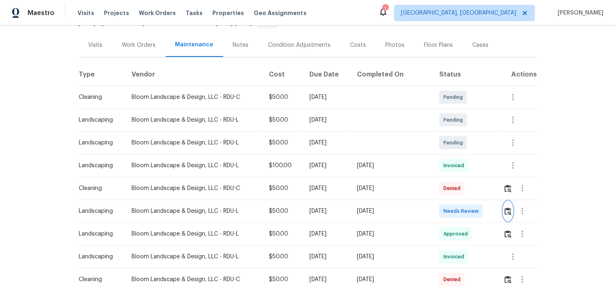
click at [504, 212] on button "button" at bounding box center [508, 210] width 9 height 19
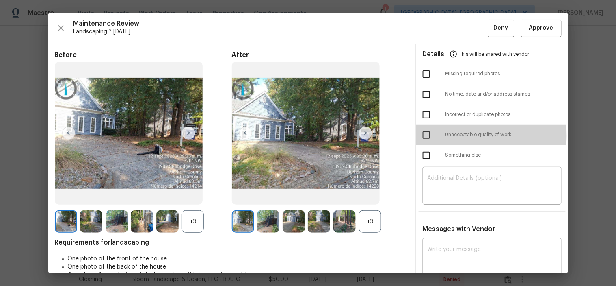
click at [424, 136] on input "checkbox" at bounding box center [426, 134] width 17 height 17
checkbox input "true"
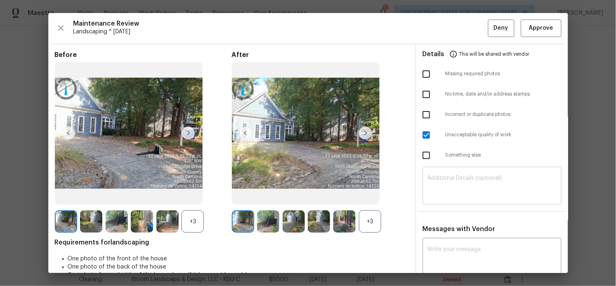
click at [464, 186] on textarea at bounding box center [492, 186] width 129 height 23
paste textarea "Maintenance Audit Team: Hello! Unfortunately, this landscaping visit completed …"
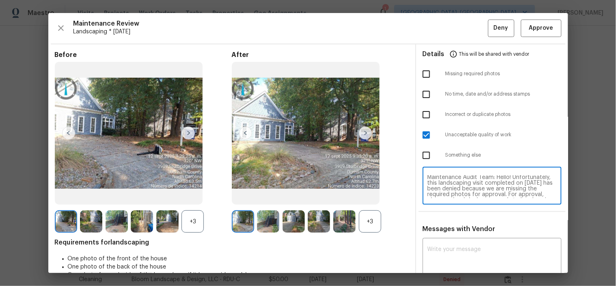
scroll to position [0, 0]
type textarea "Maintenance Audit Team: Hello! Unfortunately, this landscaping visit completed …"
click at [474, 246] on textarea at bounding box center [492, 257] width 129 height 23
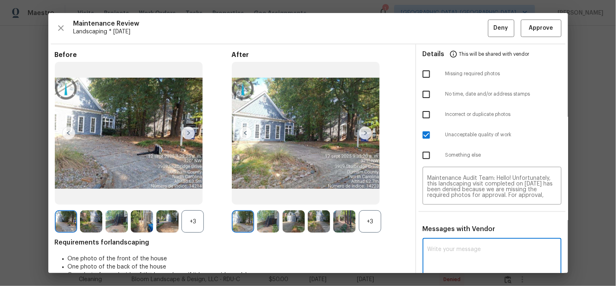
type textarea "v"
click at [477, 256] on textarea "v" at bounding box center [478, 257] width 100 height 23
click at [476, 255] on textarea at bounding box center [492, 257] width 129 height 23
paste textarea "Maintenance Audit Team: Hello! Unfortunately, this landscaping visit completed …"
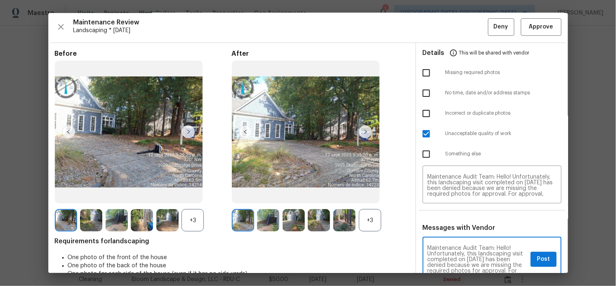
type textarea "Maintenance Audit Team: Hello! Unfortunately, this landscaping visit completed …"
click at [531, 255] on button "Post" at bounding box center [544, 258] width 26 height 15
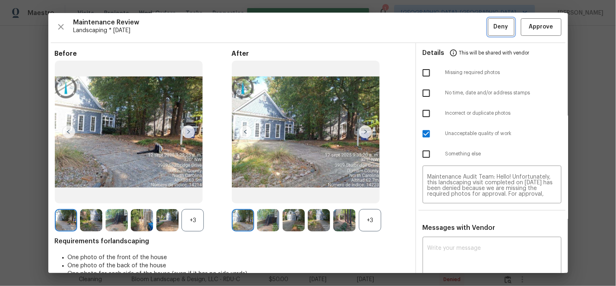
click at [498, 24] on span "Deny" at bounding box center [501, 27] width 15 height 10
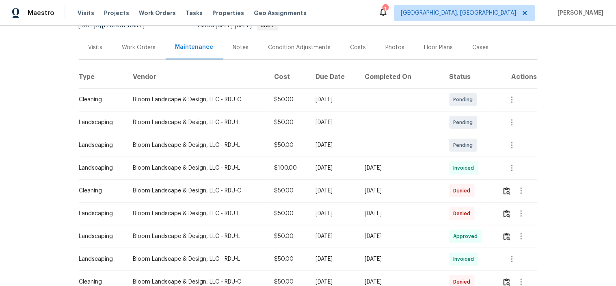
scroll to position [90, 0]
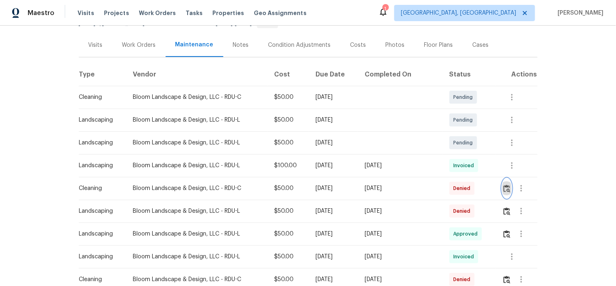
click at [504, 190] on img "button" at bounding box center [507, 188] width 7 height 8
click at [505, 211] on img "button" at bounding box center [507, 211] width 7 height 8
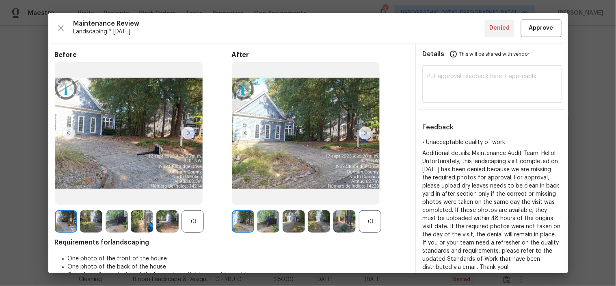
click at [477, 97] on div "​" at bounding box center [492, 85] width 139 height 36
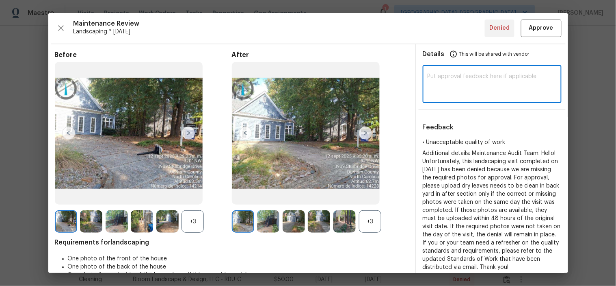
paste textarea "Please disregard the previous denial reason and consider this one and do the ne…"
type textarea "Please disregard the previous denial reason and consider this one and do the ne…"
drag, startPoint x: 593, startPoint y: 124, endPoint x: 575, endPoint y: 115, distance: 20.7
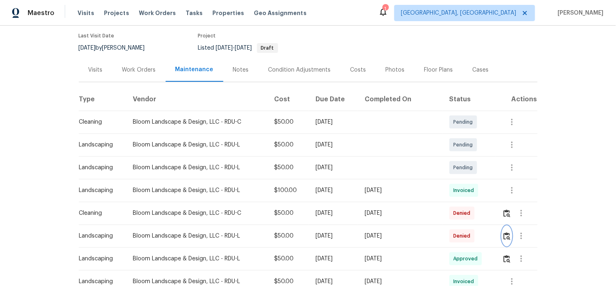
scroll to position [45, 0]
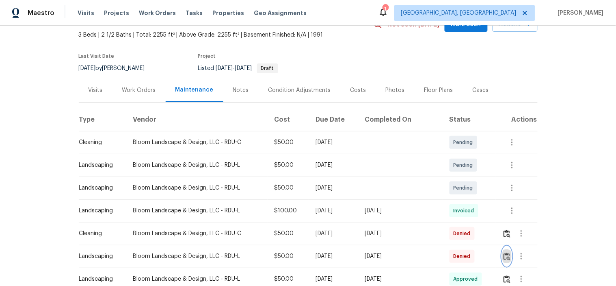
click at [504, 253] on img "button" at bounding box center [507, 256] width 7 height 8
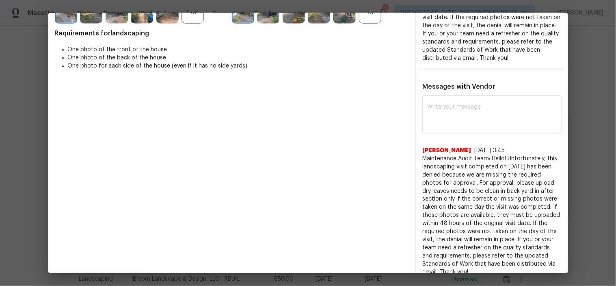
scroll to position [180, 0]
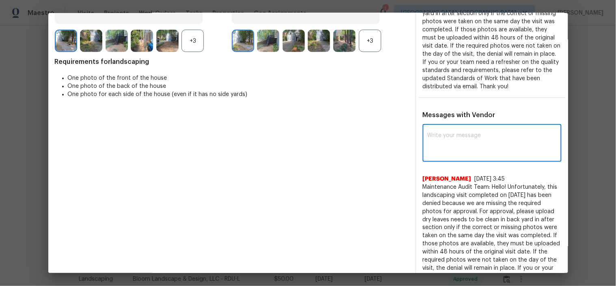
click at [479, 155] on textarea at bounding box center [492, 143] width 129 height 23
paste textarea "Please disregard the previous denial reason and consider this one and do the ne…"
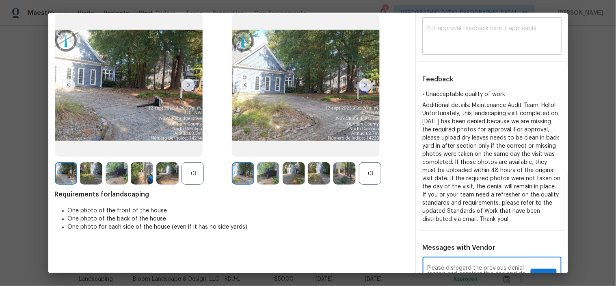
scroll to position [90, 0]
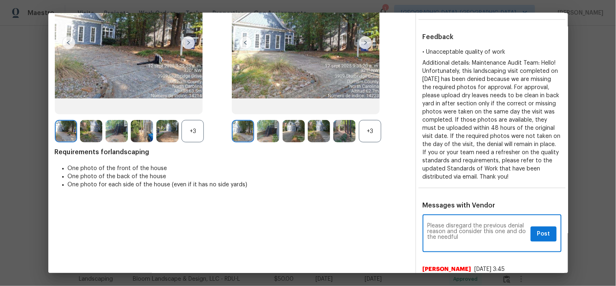
type textarea "Please disregard the previous denial reason and consider this one and do the ne…"
click at [540, 239] on span "Post" at bounding box center [543, 234] width 13 height 10
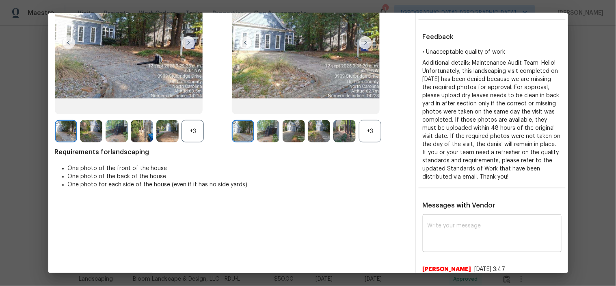
click at [441, 237] on textarea at bounding box center [492, 234] width 129 height 23
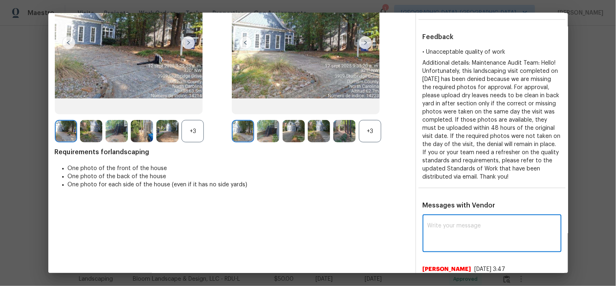
paste textarea "Maintenance Audit Team: Hello! Unfortunately, this landscaping visit completed …"
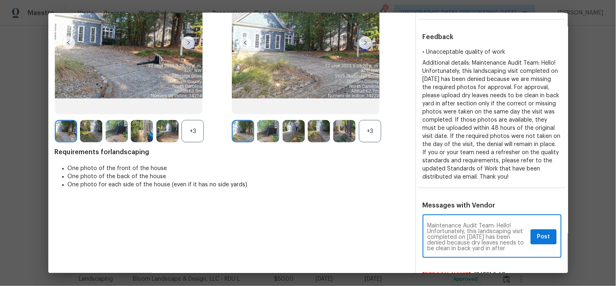
scroll to position [96, 0]
type textarea "Maintenance Audit Team: Hello! Unfortunately, this landscaping visit completed …"
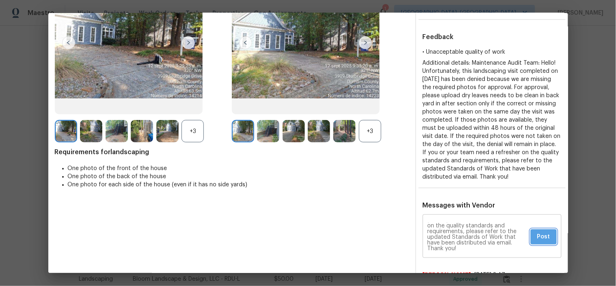
click at [537, 242] on span "Post" at bounding box center [543, 237] width 13 height 10
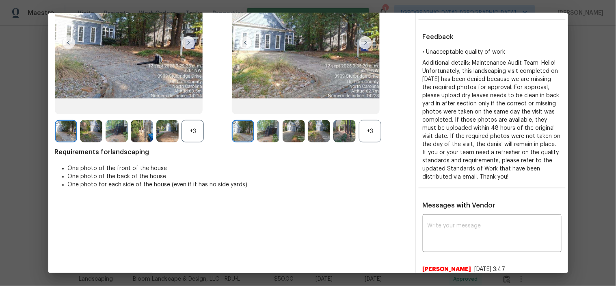
scroll to position [0, 0]
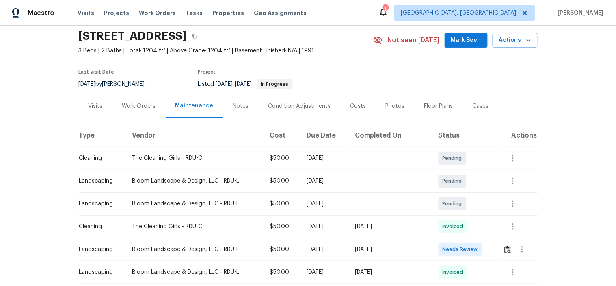
scroll to position [45, 0]
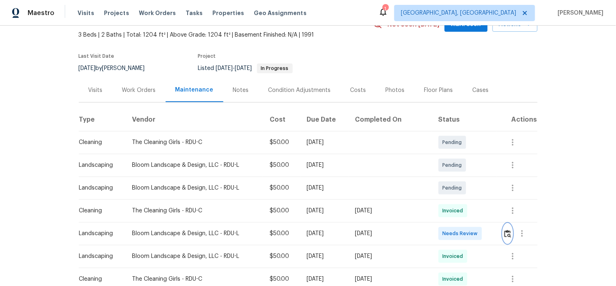
click img "button"
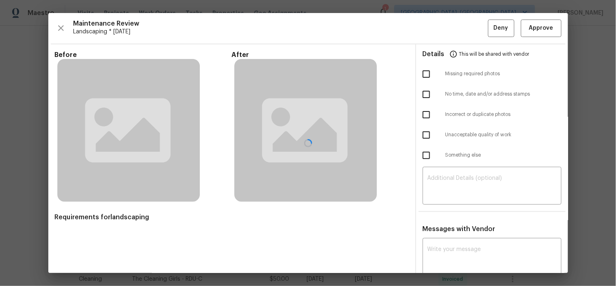
click div
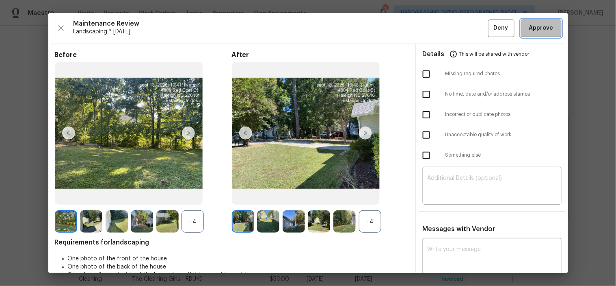
click span "Approve"
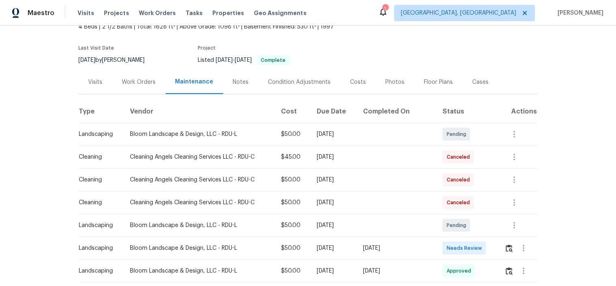
scroll to position [135, 0]
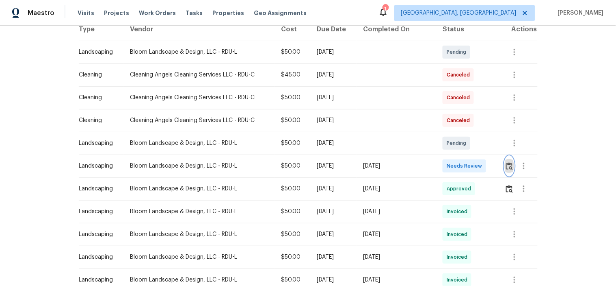
click at [506, 167] on img "button" at bounding box center [509, 166] width 7 height 8
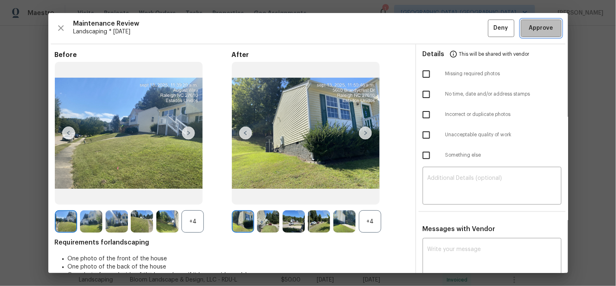
click at [538, 33] on span "Approve" at bounding box center [541, 28] width 24 height 10
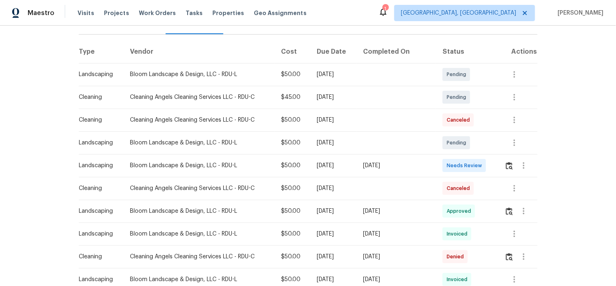
scroll to position [135, 0]
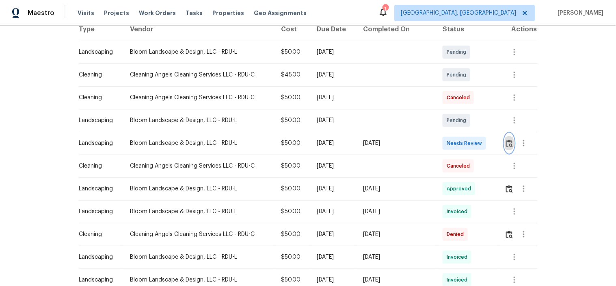
click at [507, 143] on img "button" at bounding box center [509, 143] width 7 height 8
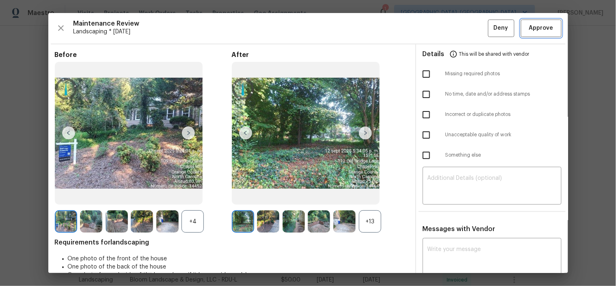
click at [542, 25] on span "Approve" at bounding box center [541, 28] width 24 height 10
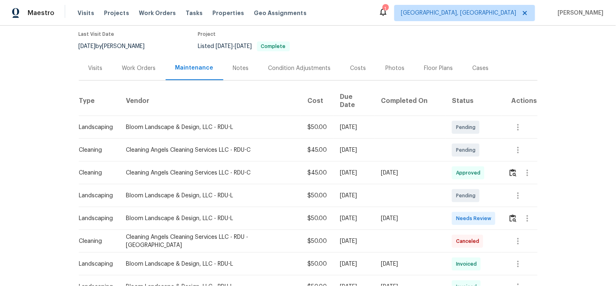
scroll to position [135, 0]
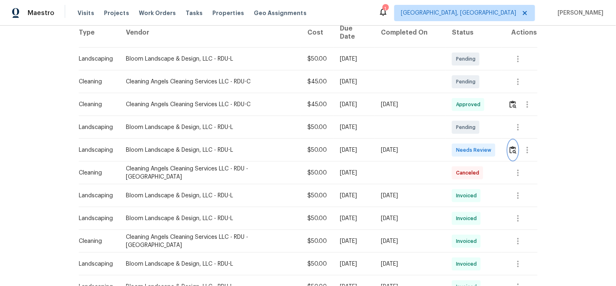
click at [510, 146] on img "button" at bounding box center [513, 150] width 7 height 8
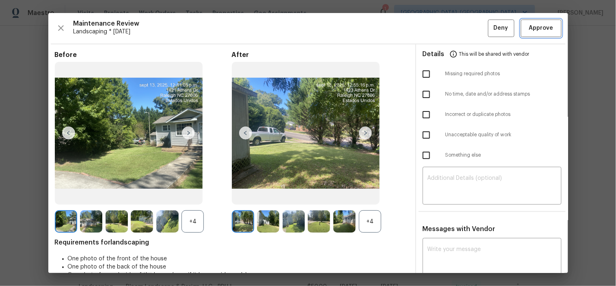
click at [532, 28] on span "Approve" at bounding box center [541, 28] width 24 height 10
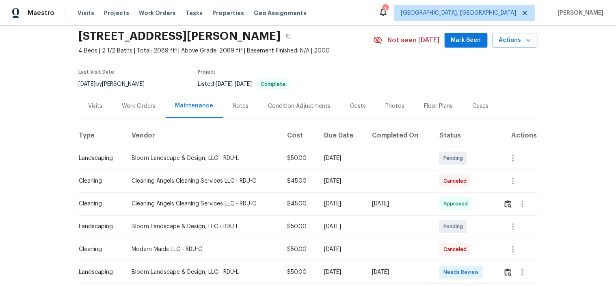
scroll to position [45, 0]
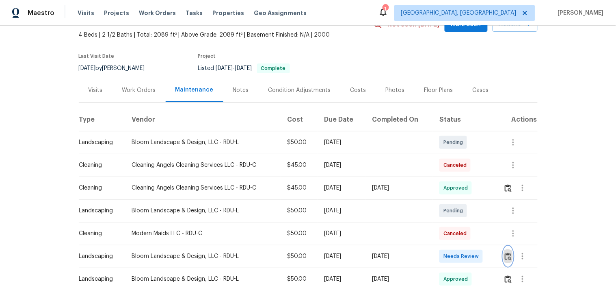
click at [507, 255] on img "button" at bounding box center [508, 256] width 7 height 8
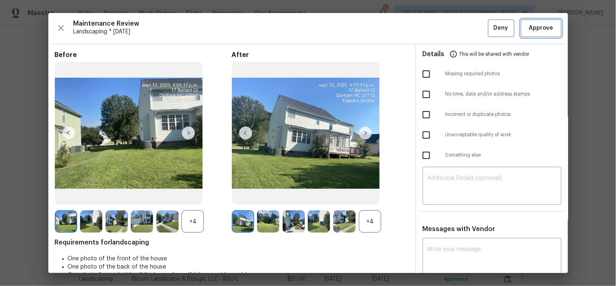
click at [530, 26] on span "Approve" at bounding box center [541, 28] width 24 height 10
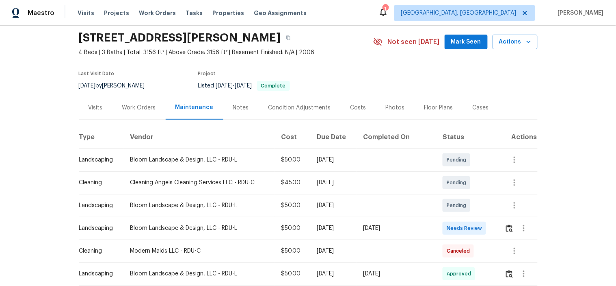
scroll to position [90, 0]
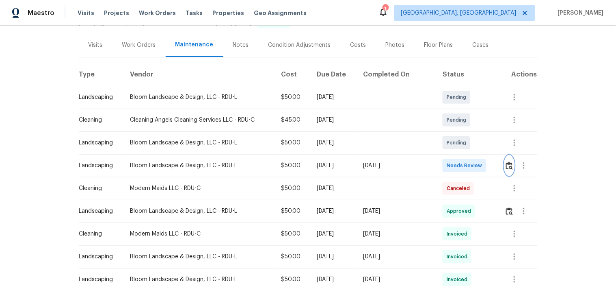
click at [505, 164] on button "button" at bounding box center [509, 165] width 9 height 19
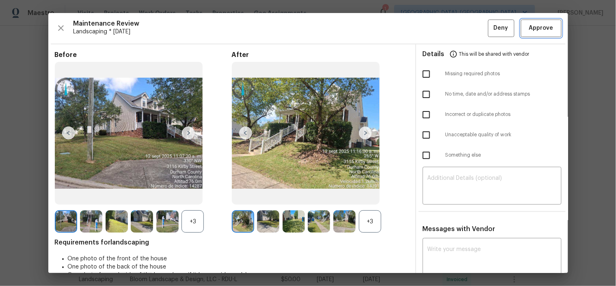
click at [539, 27] on span "Approve" at bounding box center [541, 28] width 24 height 10
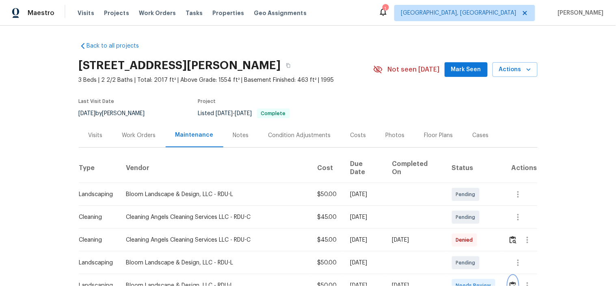
click at [510, 281] on img "button" at bounding box center [513, 285] width 7 height 8
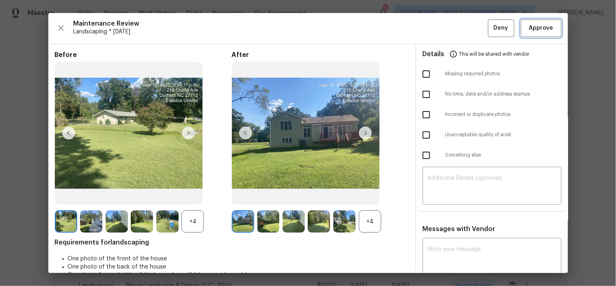
drag, startPoint x: 537, startPoint y: 32, endPoint x: 522, endPoint y: 27, distance: 15.5
click at [537, 32] on span "Approve" at bounding box center [541, 28] width 24 height 10
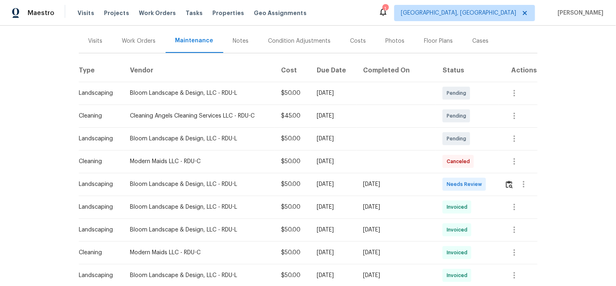
scroll to position [135, 0]
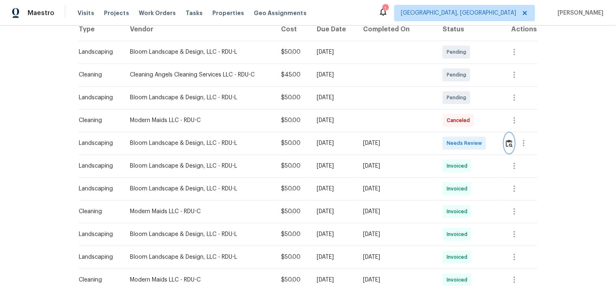
click at [506, 140] on img "button" at bounding box center [509, 143] width 7 height 8
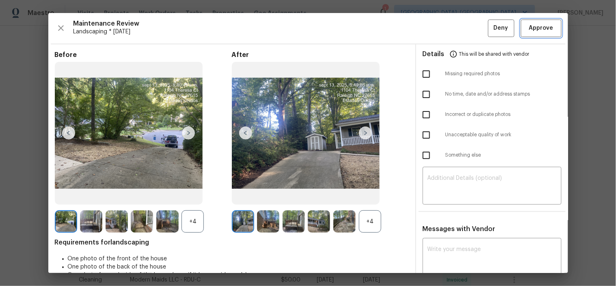
click at [532, 31] on span "Approve" at bounding box center [541, 28] width 24 height 10
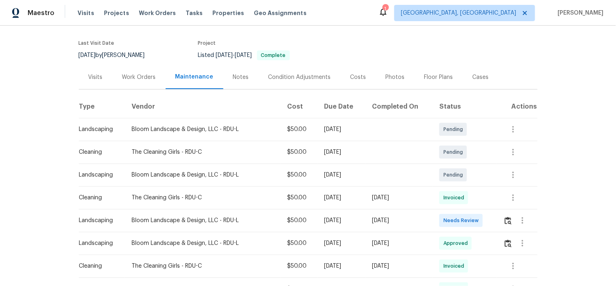
scroll to position [90, 0]
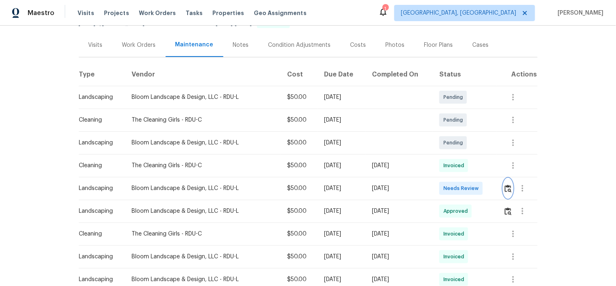
click at [506, 188] on img "button" at bounding box center [508, 188] width 7 height 8
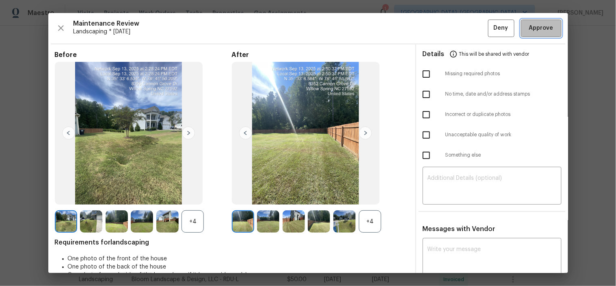
click at [532, 27] on span "Approve" at bounding box center [541, 28] width 24 height 10
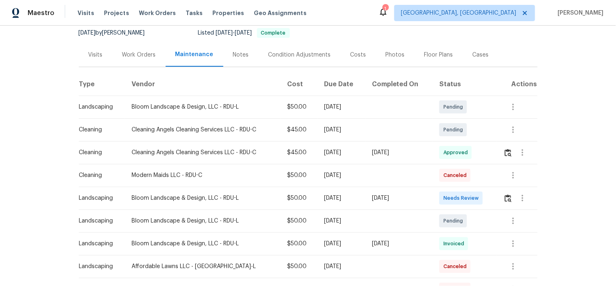
scroll to position [180, 0]
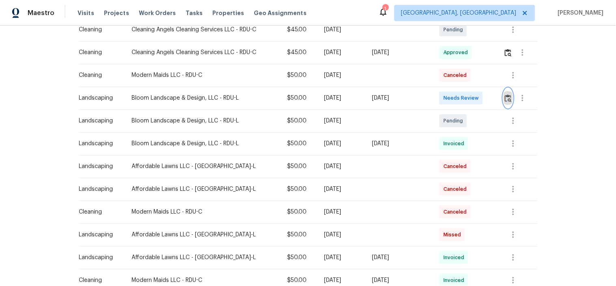
click at [505, 95] on img "button" at bounding box center [508, 98] width 7 height 8
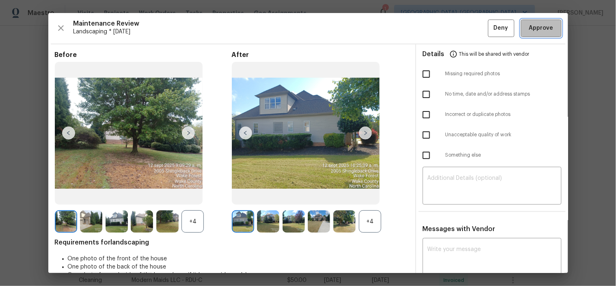
click at [536, 26] on span "Approve" at bounding box center [541, 28] width 24 height 10
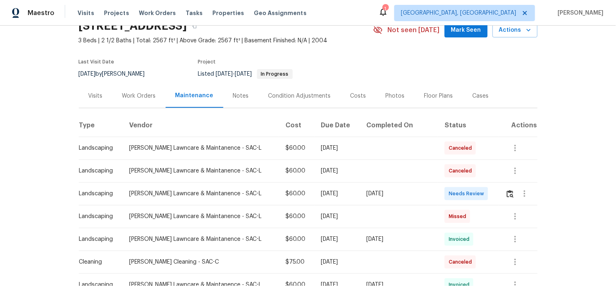
scroll to position [90, 0]
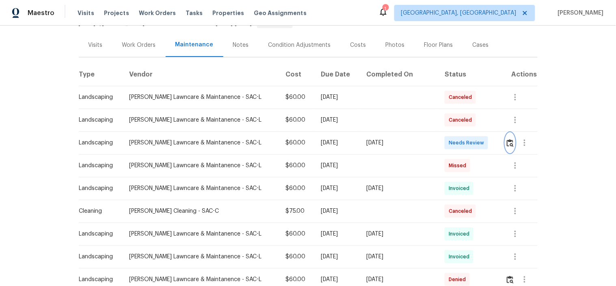
click at [507, 139] on img "button" at bounding box center [510, 143] width 7 height 8
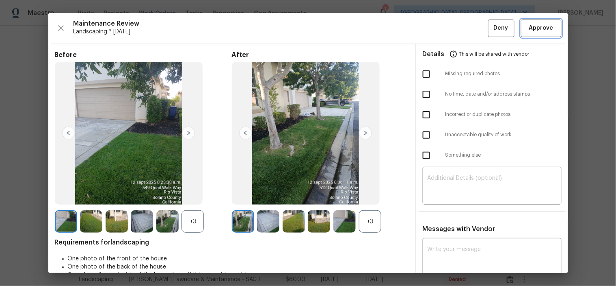
click at [541, 28] on span "Approve" at bounding box center [541, 28] width 24 height 10
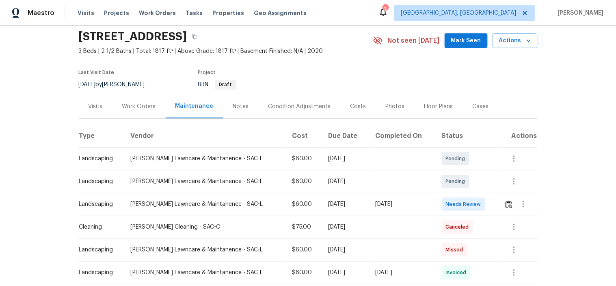
scroll to position [45, 0]
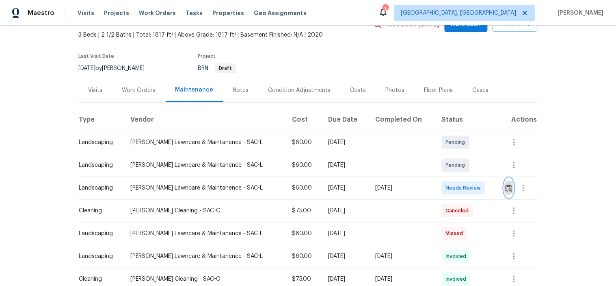
click at [506, 184] on img "button" at bounding box center [509, 188] width 7 height 8
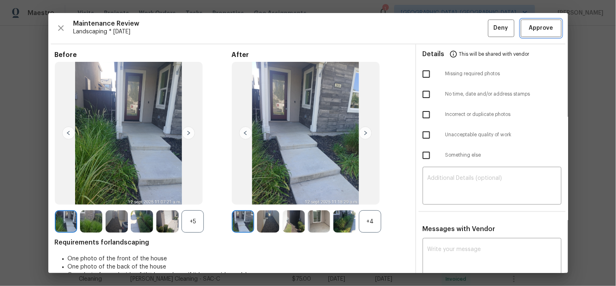
click at [533, 24] on span "Approve" at bounding box center [541, 28] width 24 height 10
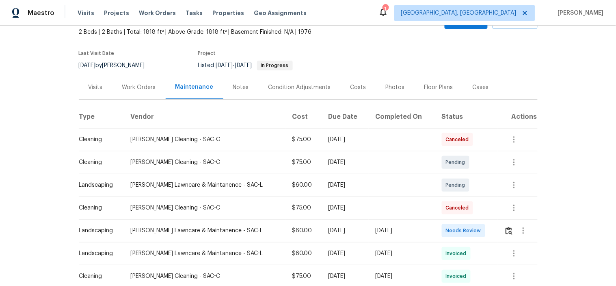
scroll to position [90, 0]
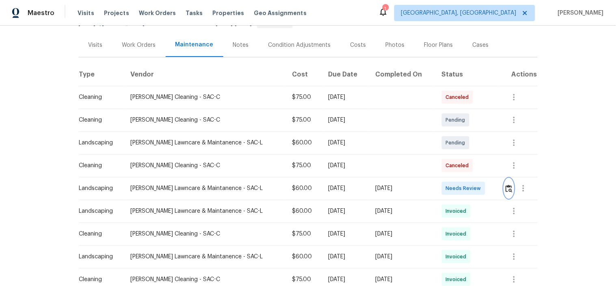
click at [508, 188] on img "button" at bounding box center [509, 188] width 7 height 8
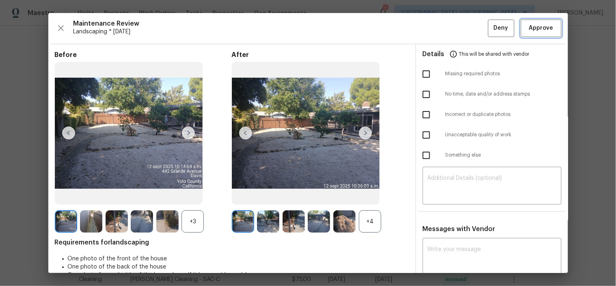
click at [529, 29] on span "Approve" at bounding box center [541, 28] width 24 height 10
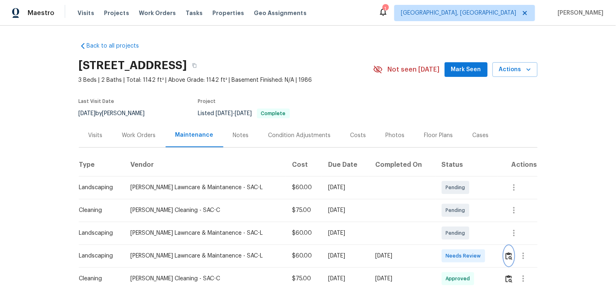
click at [504, 258] on button "button" at bounding box center [508, 255] width 9 height 19
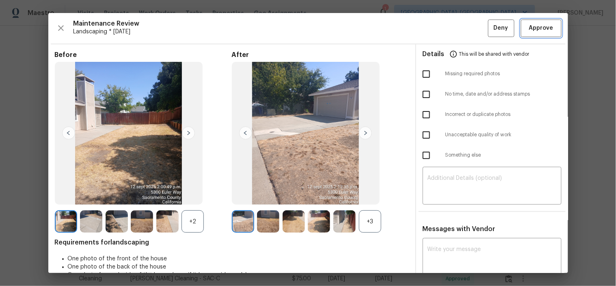
click at [531, 27] on span "Approve" at bounding box center [541, 28] width 24 height 10
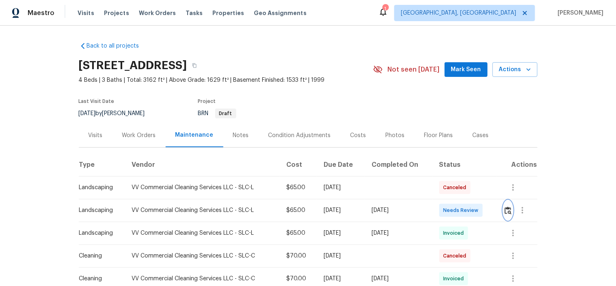
click at [509, 206] on img "button" at bounding box center [508, 210] width 7 height 8
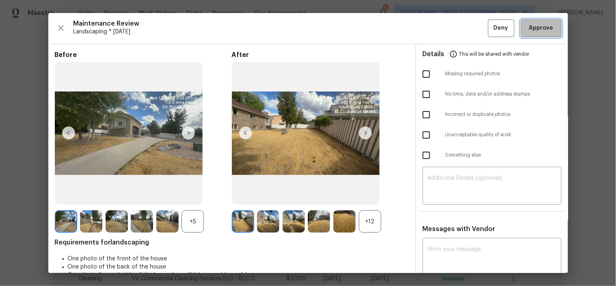
click at [529, 28] on span "Approve" at bounding box center [541, 28] width 24 height 10
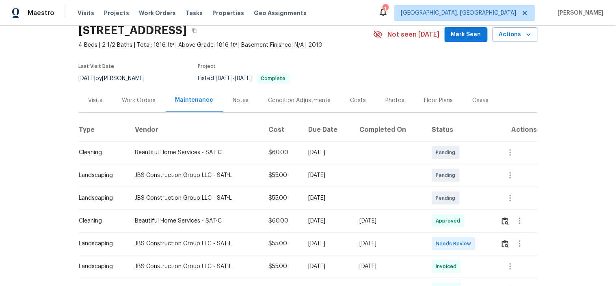
scroll to position [45, 0]
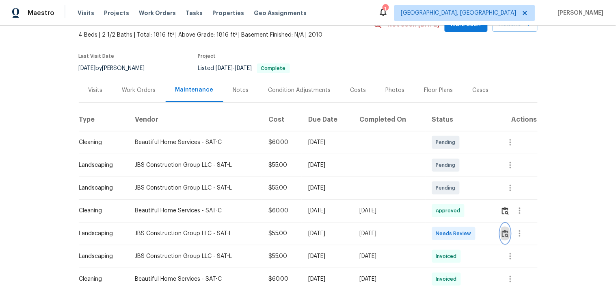
click at [504, 237] on button "button" at bounding box center [505, 232] width 9 height 19
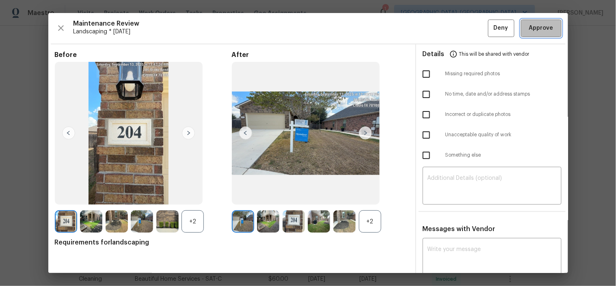
click at [530, 26] on span "Approve" at bounding box center [541, 28] width 24 height 10
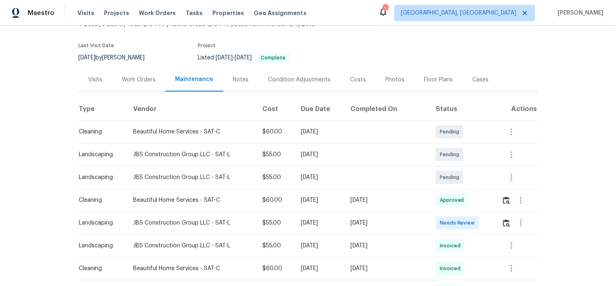
scroll to position [135, 0]
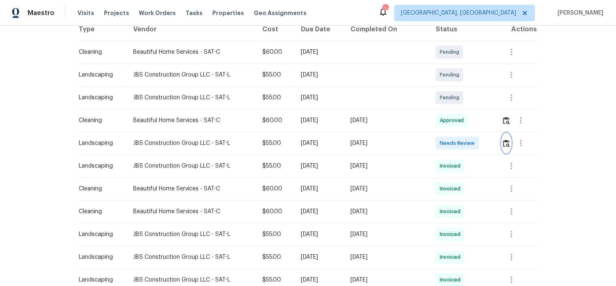
click at [503, 144] on img "button" at bounding box center [506, 143] width 7 height 8
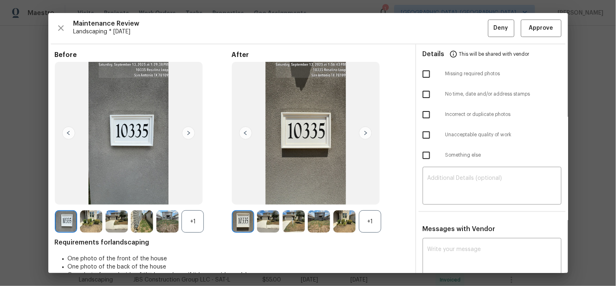
click at [423, 78] on input "checkbox" at bounding box center [426, 73] width 17 height 17
checkbox input "true"
click at [474, 188] on textarea at bounding box center [492, 186] width 129 height 23
paste textarea "Maintenance Audit Team: Hello! Unfortunately, this landscaping visit completed …"
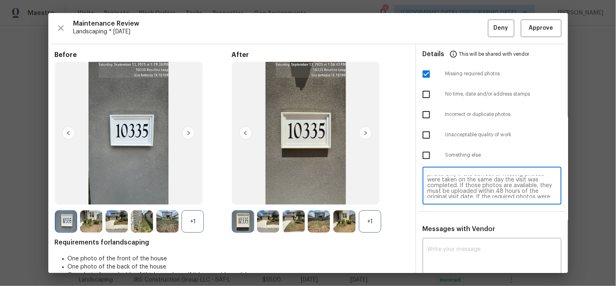
scroll to position [0, 0]
type textarea "Maintenance Audit Team: Hello! Unfortunately, this landscaping visit completed …"
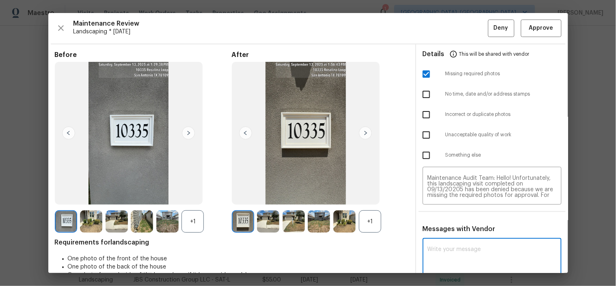
click at [470, 252] on textarea at bounding box center [492, 257] width 129 height 23
paste textarea "Maintenance Audit Team: Hello! Unfortunately, this landscaping visit completed …"
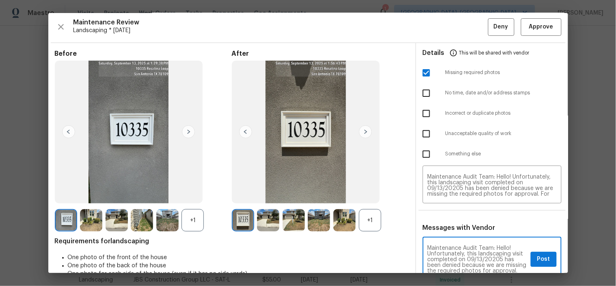
type textarea "Maintenance Audit Team: Hello! Unfortunately, this landscaping visit completed …"
drag, startPoint x: 532, startPoint y: 259, endPoint x: 526, endPoint y: 174, distance: 85.1
click at [537, 258] on span "Post" at bounding box center [543, 259] width 13 height 10
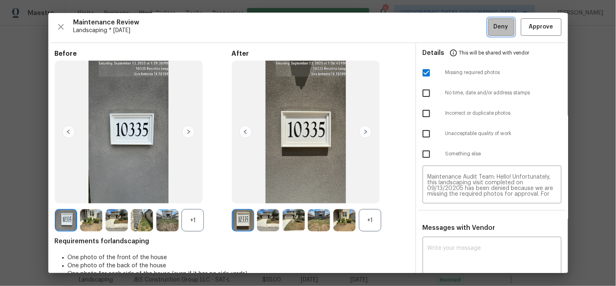
click at [499, 29] on span "Deny" at bounding box center [501, 27] width 15 height 10
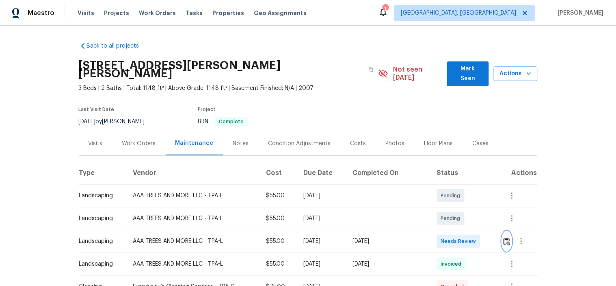
click at [502, 232] on button "button" at bounding box center [506, 240] width 9 height 19
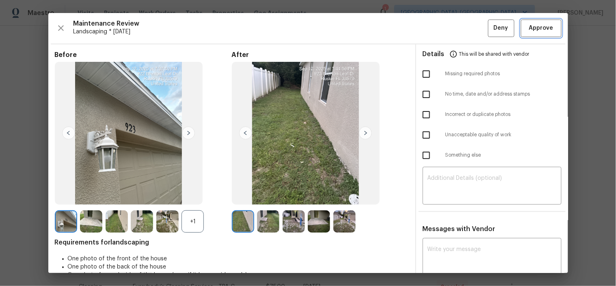
click at [546, 30] on span "Approve" at bounding box center [542, 28] width 28 height 10
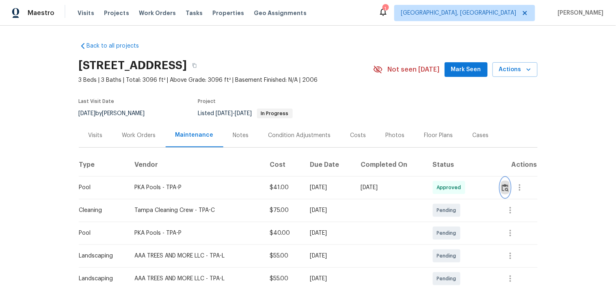
click at [505, 184] on img "button" at bounding box center [505, 188] width 7 height 8
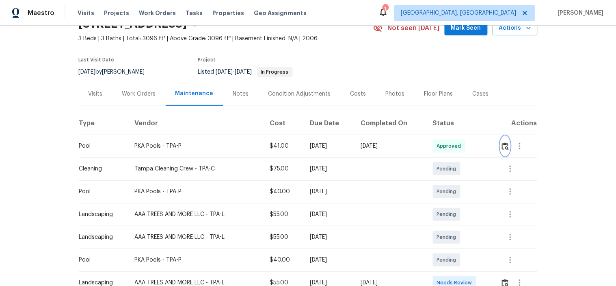
scroll to position [90, 0]
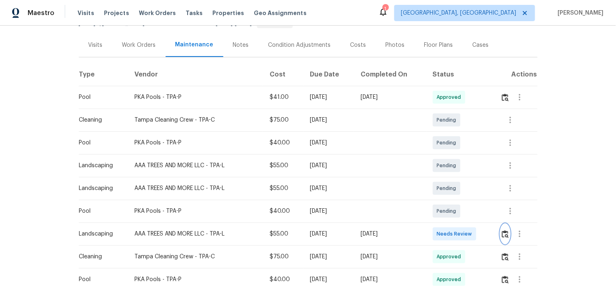
click at [505, 231] on img "button" at bounding box center [505, 234] width 7 height 8
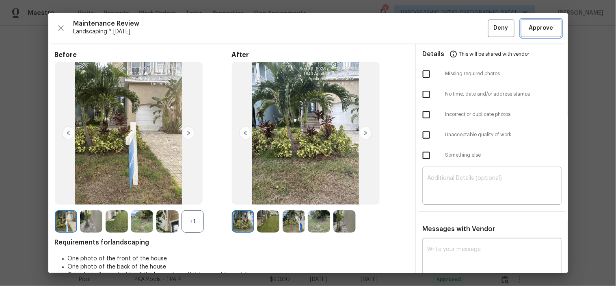
click at [540, 29] on span "Approve" at bounding box center [541, 28] width 24 height 10
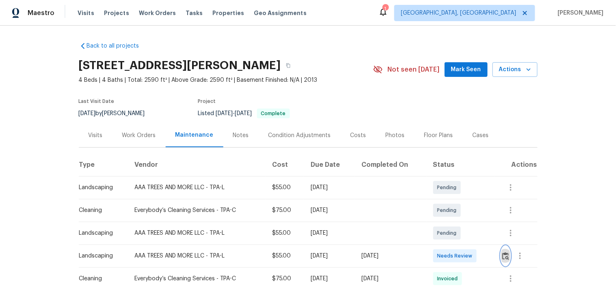
click at [504, 254] on img "button" at bounding box center [505, 256] width 7 height 8
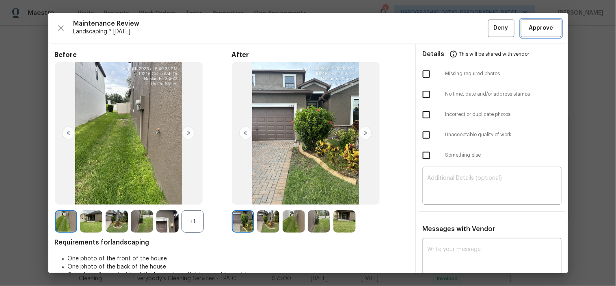
click at [535, 30] on span "Approve" at bounding box center [541, 28] width 24 height 10
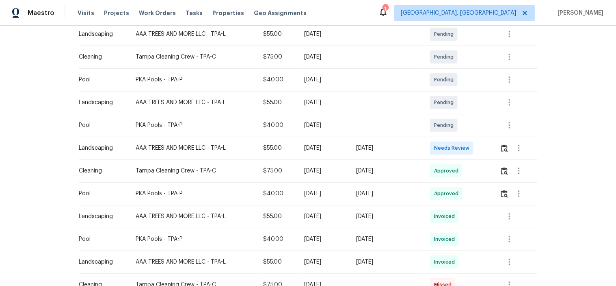
scroll to position [180, 0]
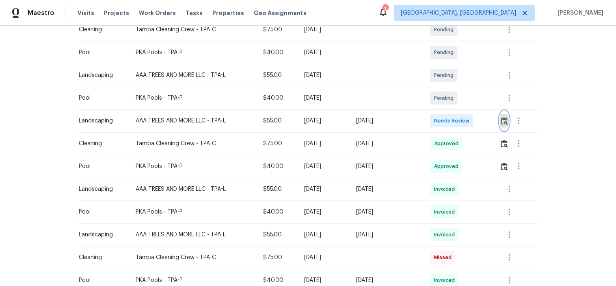
click at [505, 123] on img "button" at bounding box center [504, 121] width 7 height 8
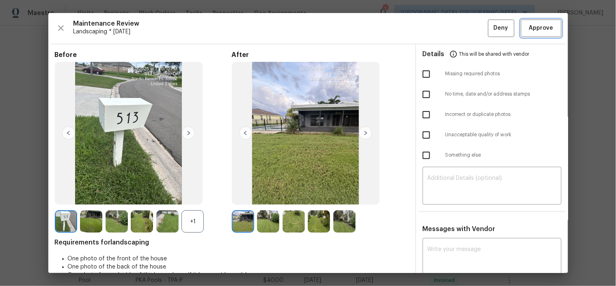
click at [550, 22] on button "Approve" at bounding box center [541, 27] width 41 height 17
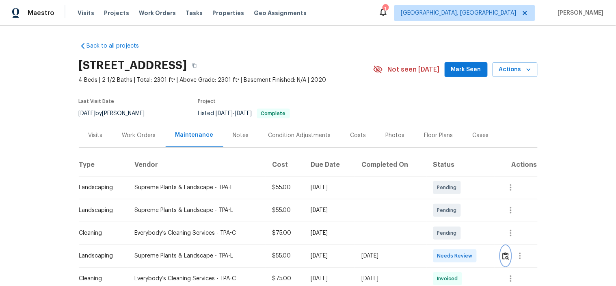
click at [502, 256] on img "button" at bounding box center [505, 256] width 7 height 8
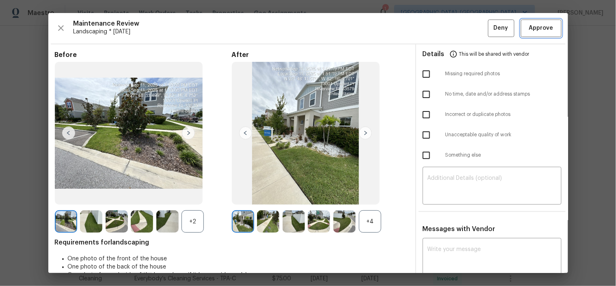
drag, startPoint x: 540, startPoint y: 31, endPoint x: 487, endPoint y: 24, distance: 54.0
click at [539, 30] on span "Approve" at bounding box center [541, 28] width 24 height 10
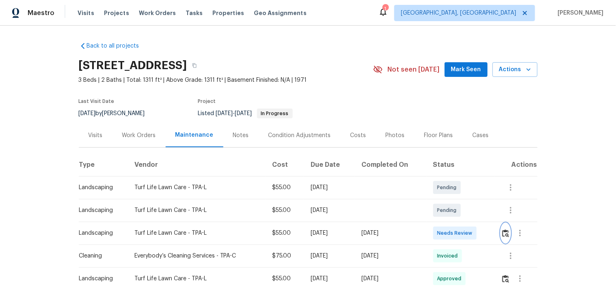
click at [504, 232] on img "button" at bounding box center [505, 233] width 7 height 8
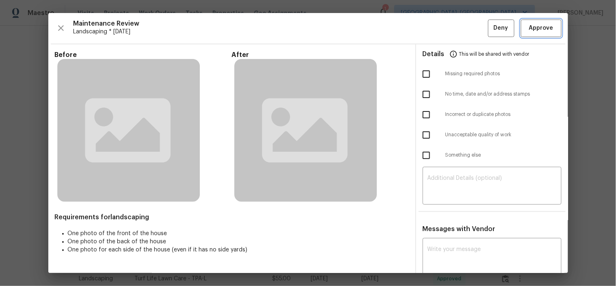
click at [529, 25] on span "Approve" at bounding box center [541, 28] width 24 height 10
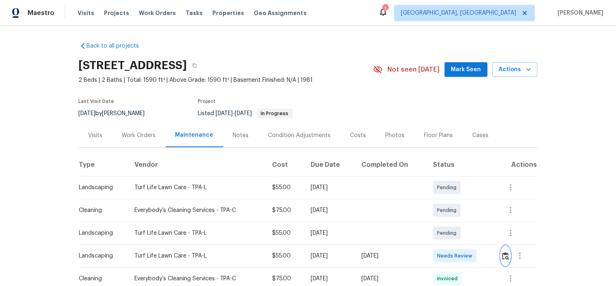
click at [504, 257] on img "button" at bounding box center [505, 256] width 7 height 8
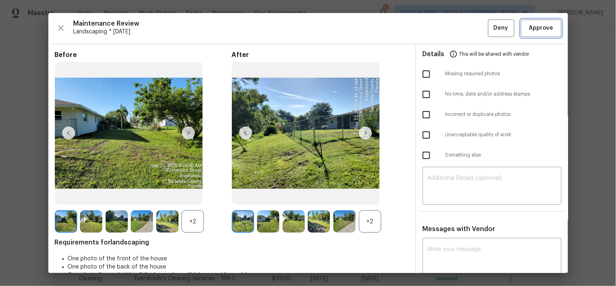
drag, startPoint x: 539, startPoint y: 31, endPoint x: 520, endPoint y: 27, distance: 19.1
click at [538, 30] on span "Approve" at bounding box center [541, 28] width 24 height 10
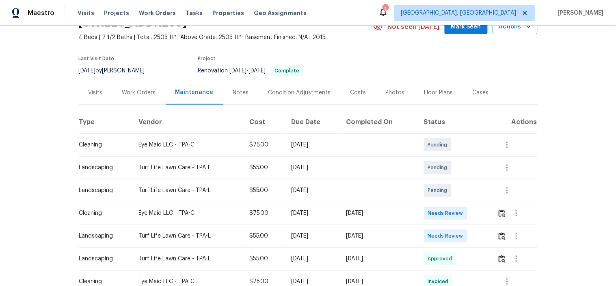
scroll to position [90, 0]
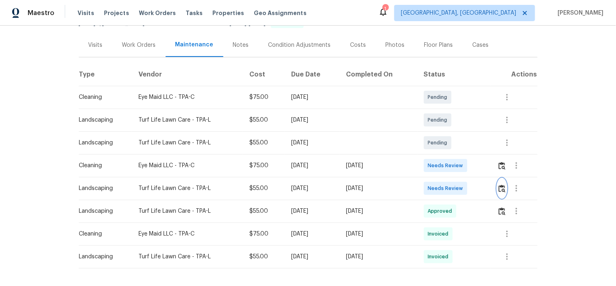
click at [498, 188] on button "button" at bounding box center [502, 187] width 9 height 19
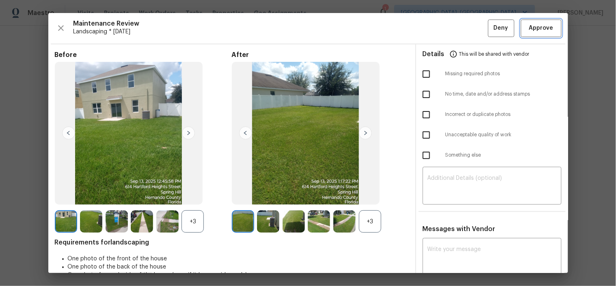
click at [533, 24] on span "Approve" at bounding box center [541, 28] width 24 height 10
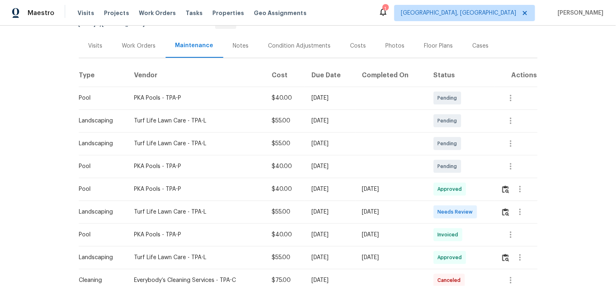
scroll to position [135, 0]
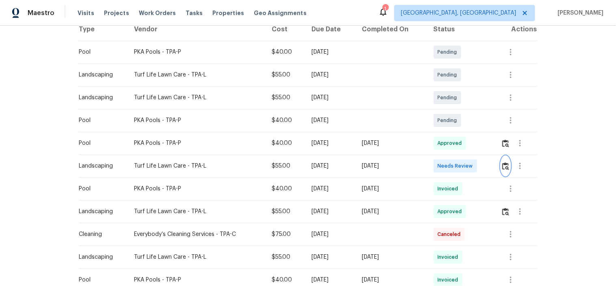
click at [506, 172] on button "button" at bounding box center [505, 165] width 9 height 19
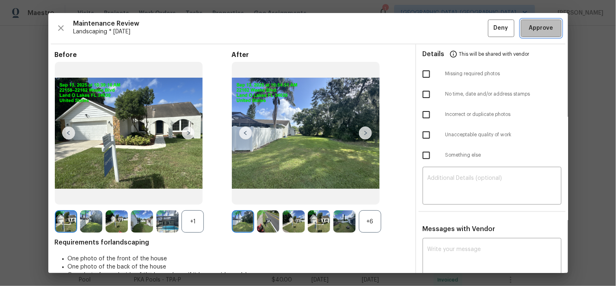
click at [529, 32] on span "Approve" at bounding box center [541, 28] width 24 height 10
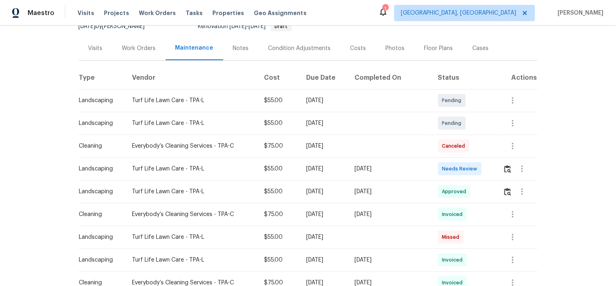
scroll to position [90, 0]
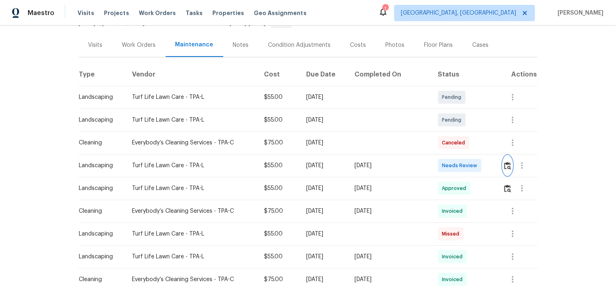
click at [503, 170] on button "button" at bounding box center [507, 165] width 9 height 19
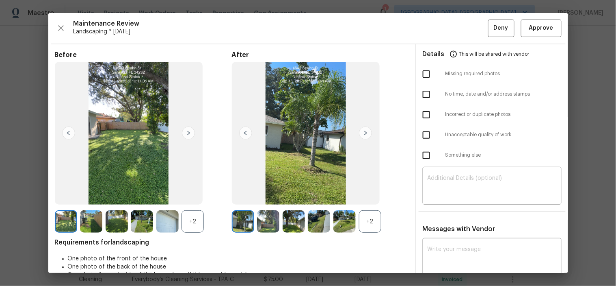
click at [422, 136] on input "checkbox" at bounding box center [426, 134] width 17 height 17
checkbox input "true"
click at [340, 223] on img at bounding box center [344, 221] width 22 height 22
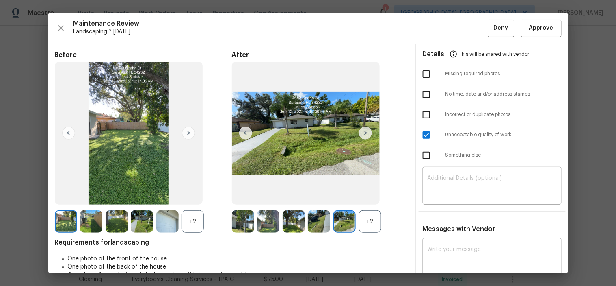
click at [340, 223] on img at bounding box center [344, 221] width 22 height 22
click at [465, 184] on textarea at bounding box center [492, 186] width 129 height 23
paste textarea "Maintenance Audit Team: Hello! Unfortunately, this landscaping visit completed …"
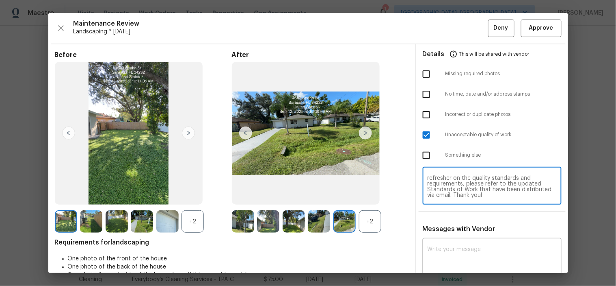
scroll to position [0, 0]
type textarea "Maintenance Audit Team: Hello! Unfortunately, this landscaping visit completed …"
click at [476, 258] on textarea at bounding box center [492, 257] width 129 height 23
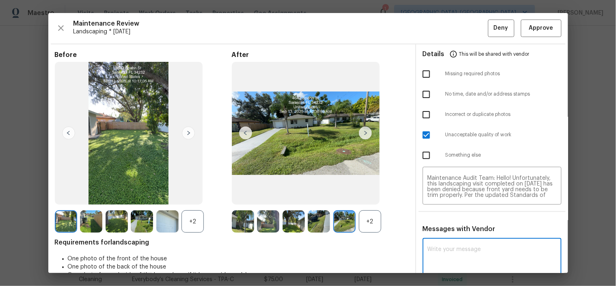
paste textarea "Maintenance Audit Team: Hello! Unfortunately, this landscaping visit completed …"
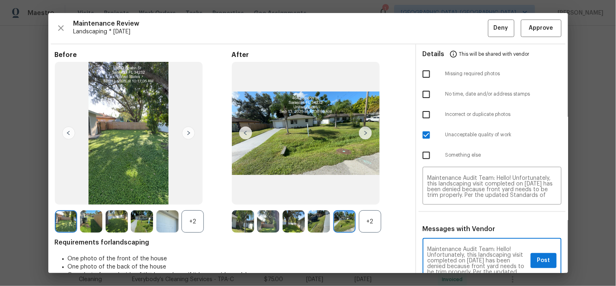
scroll to position [1, 0]
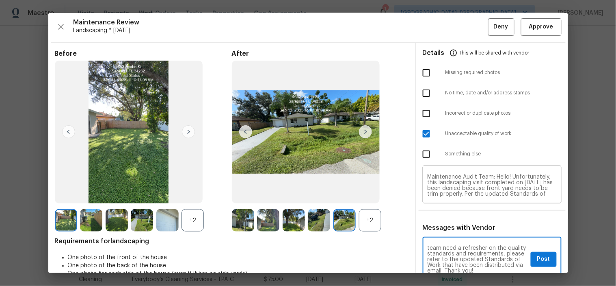
type textarea "Maintenance Audit Team: Hello! Unfortunately, this landscaping visit completed …"
drag, startPoint x: 542, startPoint y: 262, endPoint x: 513, endPoint y: 99, distance: 165.9
click at [542, 262] on span "Post" at bounding box center [543, 259] width 13 height 10
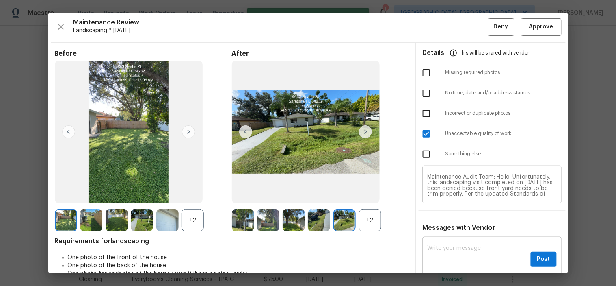
scroll to position [0, 0]
click at [490, 21] on button "Deny" at bounding box center [501, 26] width 26 height 17
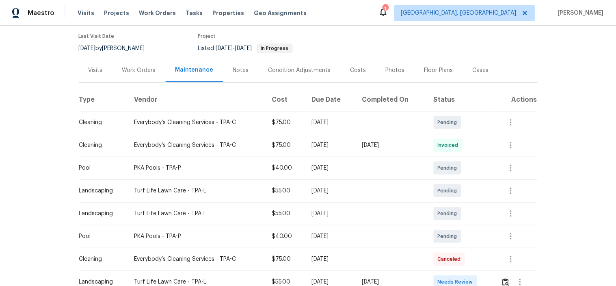
scroll to position [90, 0]
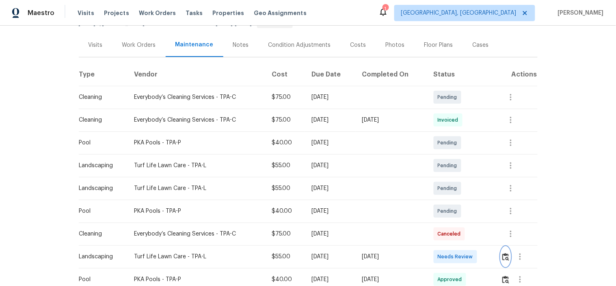
click at [505, 251] on button "button" at bounding box center [505, 256] width 9 height 19
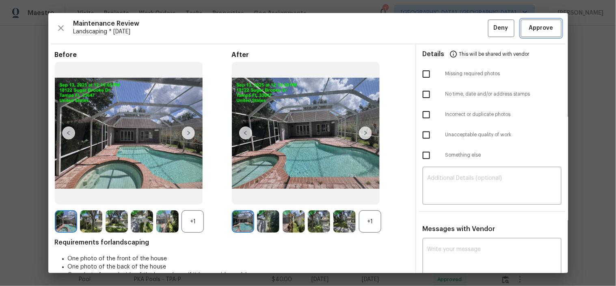
click at [545, 32] on span "Approve" at bounding box center [541, 28] width 24 height 10
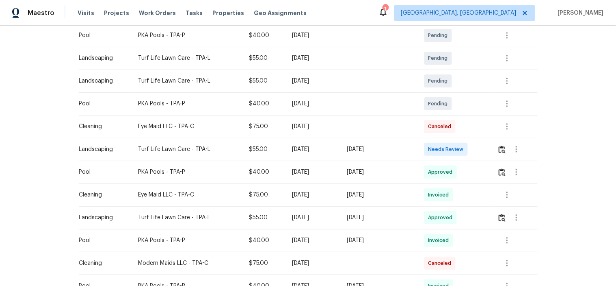
scroll to position [225, 0]
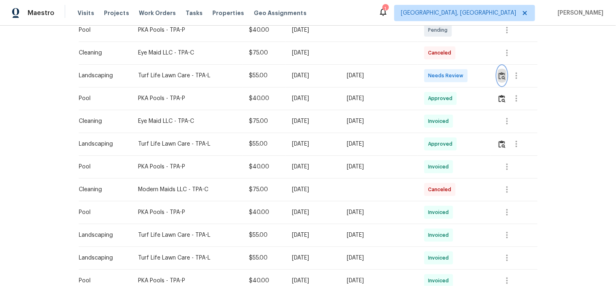
click at [504, 77] on img "button" at bounding box center [502, 76] width 7 height 8
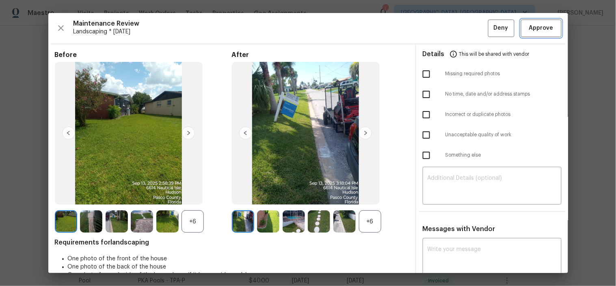
click at [536, 27] on span "Approve" at bounding box center [541, 28] width 24 height 10
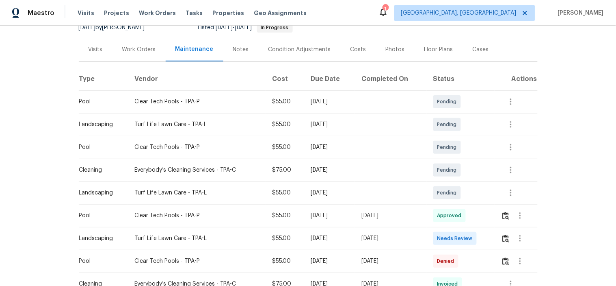
scroll to position [135, 0]
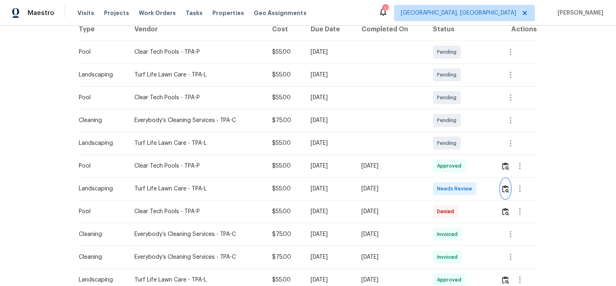
click at [502, 185] on img "button" at bounding box center [505, 189] width 7 height 8
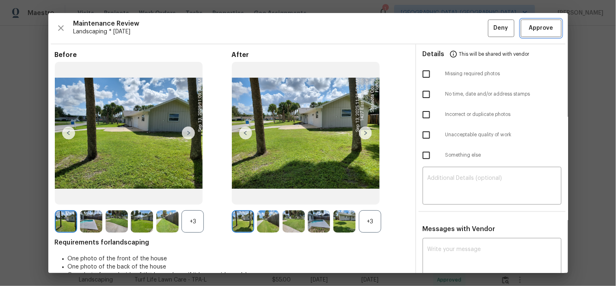
click at [537, 30] on span "Approve" at bounding box center [541, 28] width 24 height 10
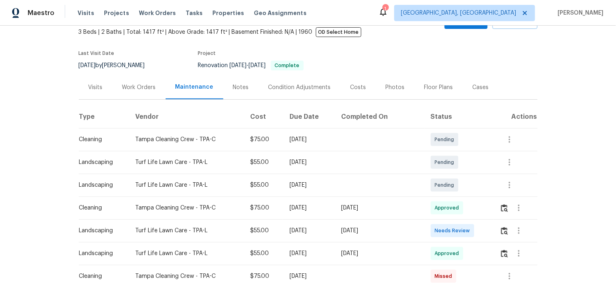
scroll to position [90, 0]
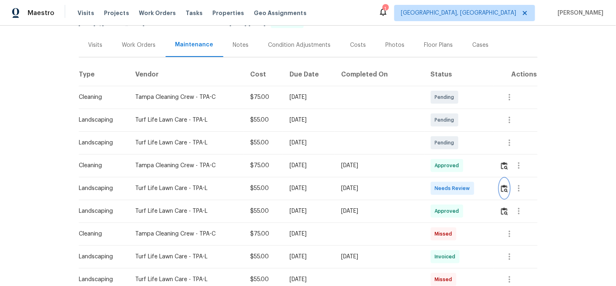
click at [504, 191] on img "button" at bounding box center [504, 188] width 7 height 8
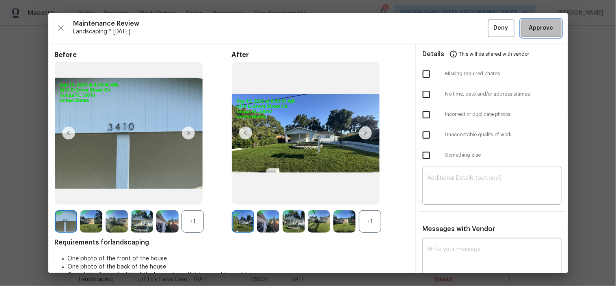
click at [532, 26] on span "Approve" at bounding box center [541, 28] width 24 height 10
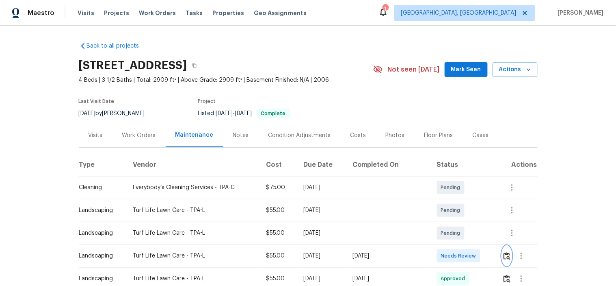
click at [504, 253] on img "button" at bounding box center [507, 256] width 7 height 8
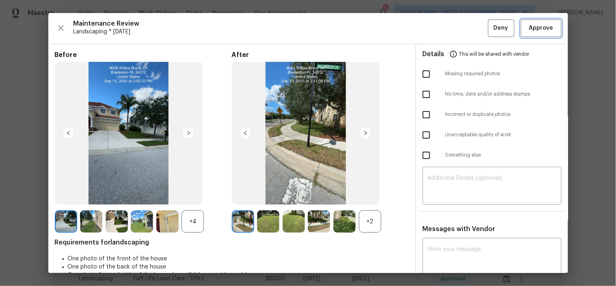
click at [529, 30] on span "Approve" at bounding box center [541, 28] width 24 height 10
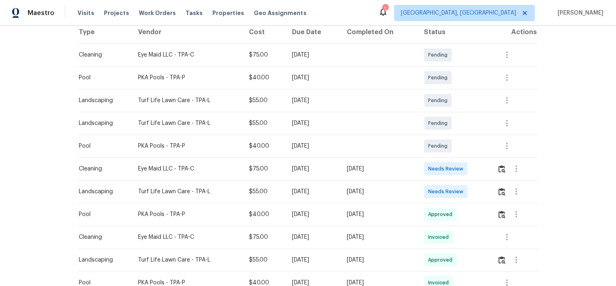
scroll to position [225, 0]
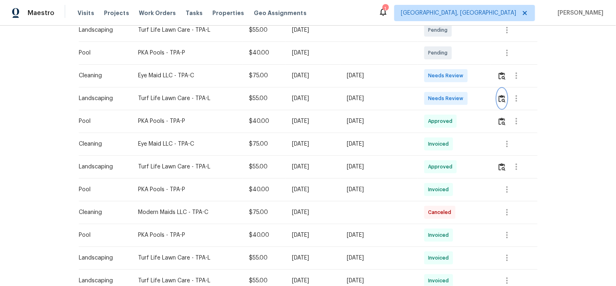
click at [499, 99] on img "button" at bounding box center [502, 99] width 7 height 8
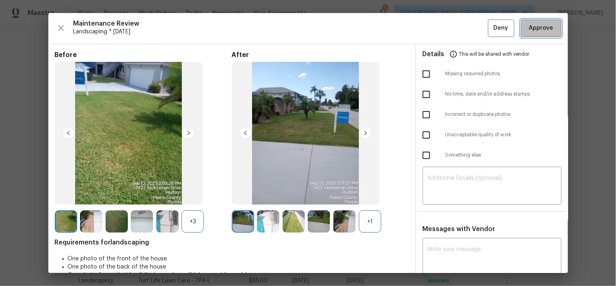
click at [531, 22] on button "Approve" at bounding box center [541, 27] width 41 height 17
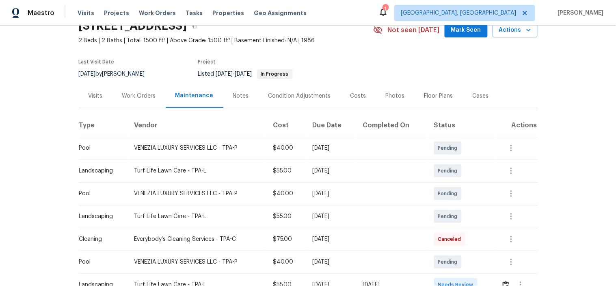
scroll to position [90, 0]
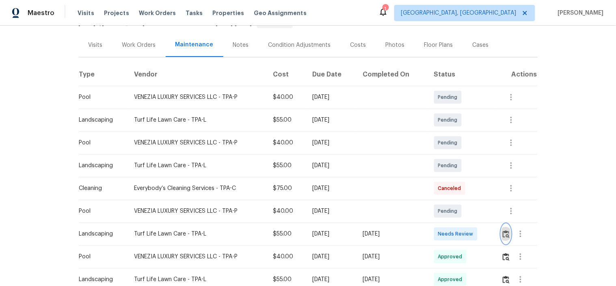
click at [504, 229] on button "button" at bounding box center [506, 233] width 9 height 19
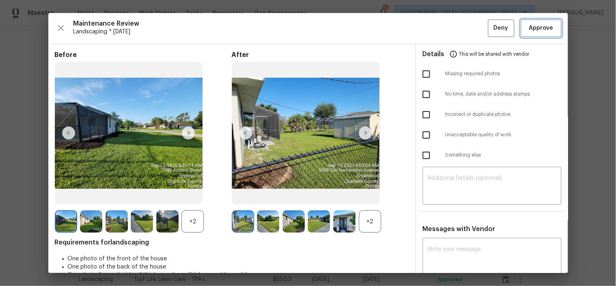
click at [530, 21] on button "Approve" at bounding box center [541, 27] width 41 height 17
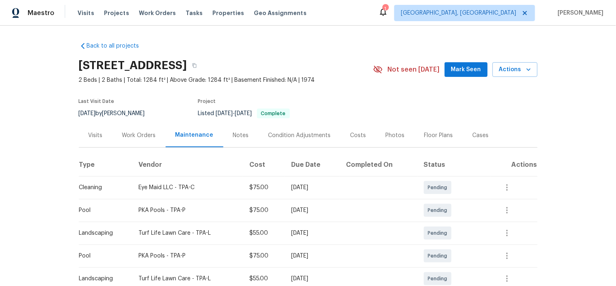
scroll to position [135, 0]
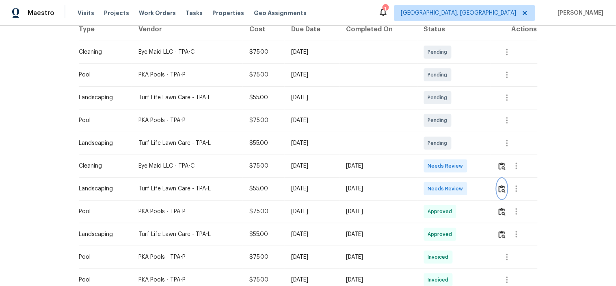
click at [498, 188] on button "button" at bounding box center [502, 188] width 9 height 19
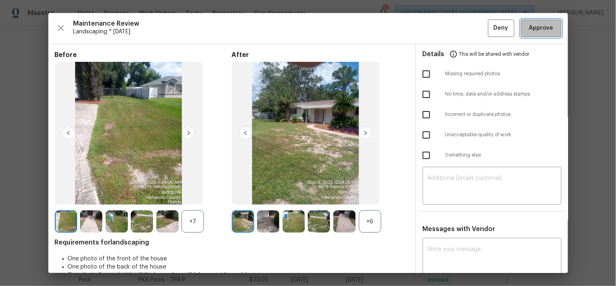
click at [529, 27] on span "Approve" at bounding box center [541, 28] width 24 height 10
